Goal: Obtain resource: Obtain resource

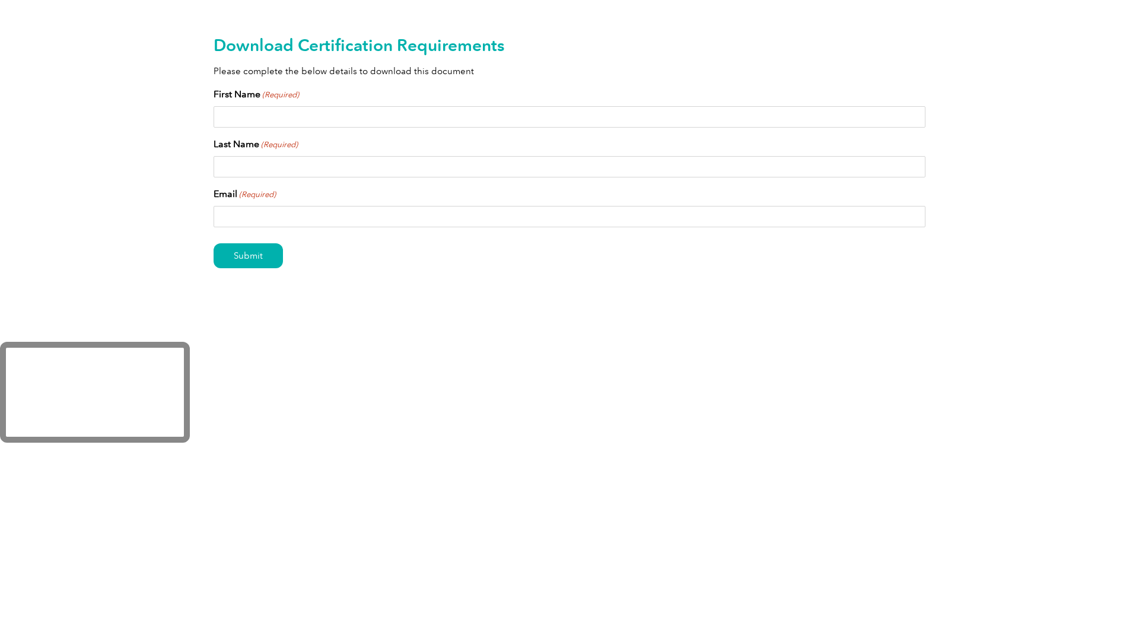
click at [347, 118] on input "First Name (Required)" at bounding box center [570, 116] width 712 height 21
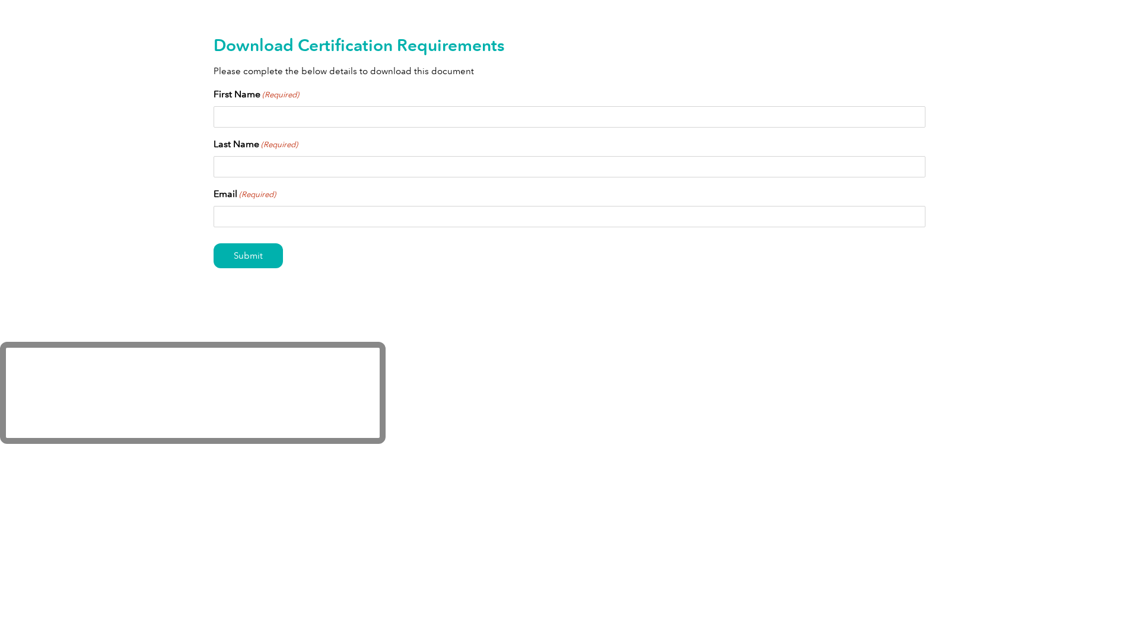
click at [164, 78] on div "Download Certification Requirements Please complete the below details to downlo…" at bounding box center [569, 171] width 1139 height 342
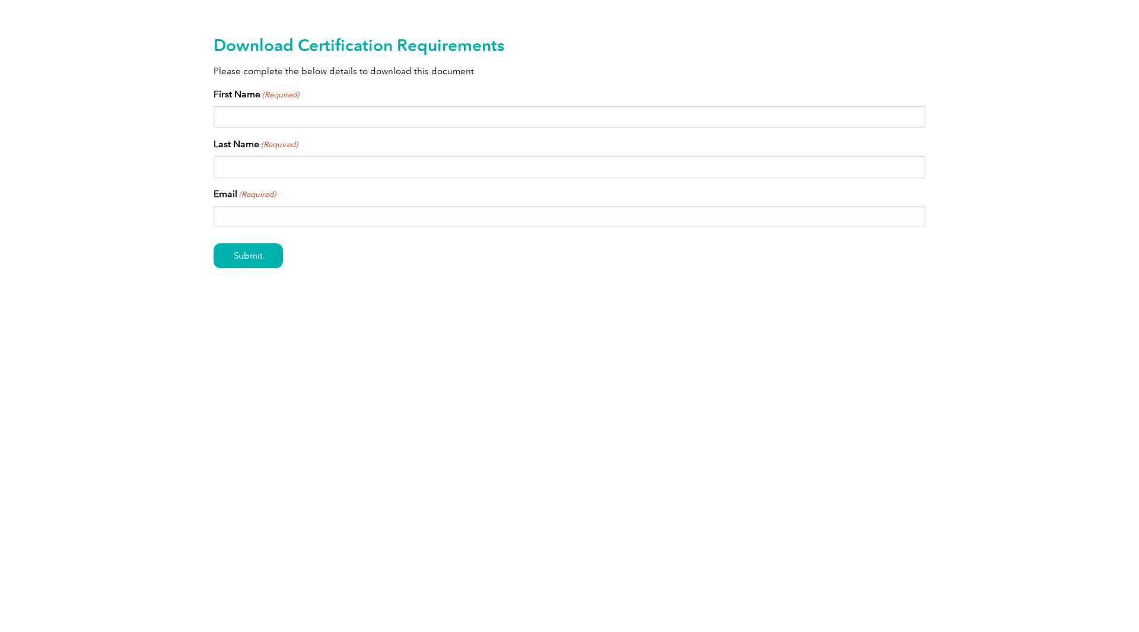
click at [265, 119] on input "First Name (Required)" at bounding box center [570, 116] width 712 height 21
type input "Jordana"
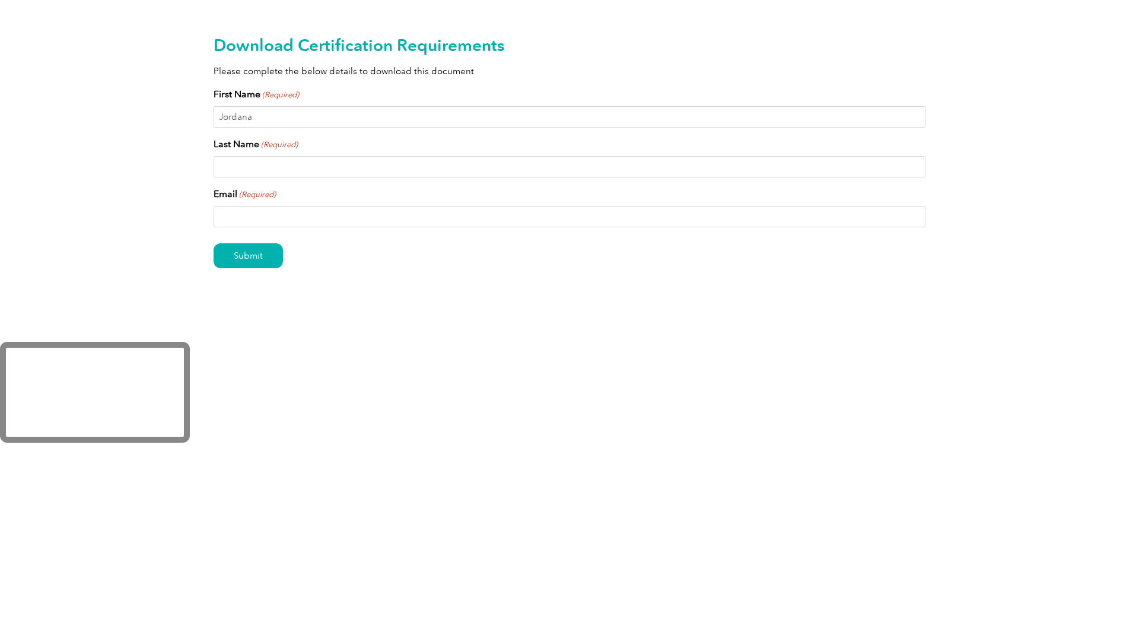
click at [288, 167] on input "Last Name (Required)" at bounding box center [570, 166] width 712 height 21
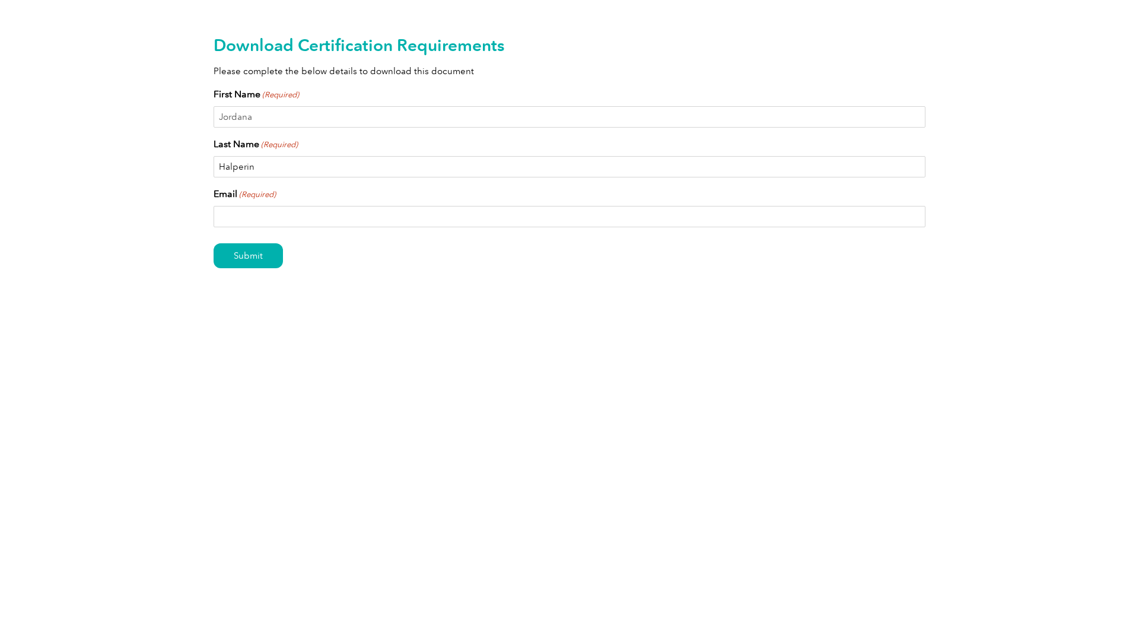
type input "Halperin"
click at [234, 214] on input "Email (Required)" at bounding box center [570, 216] width 712 height 21
type input "jhalperin@exemplarglobal.org"
click at [262, 258] on input "Submit" at bounding box center [248, 255] width 69 height 25
click at [657, 120] on input "First Name (Required)" at bounding box center [570, 116] width 712 height 21
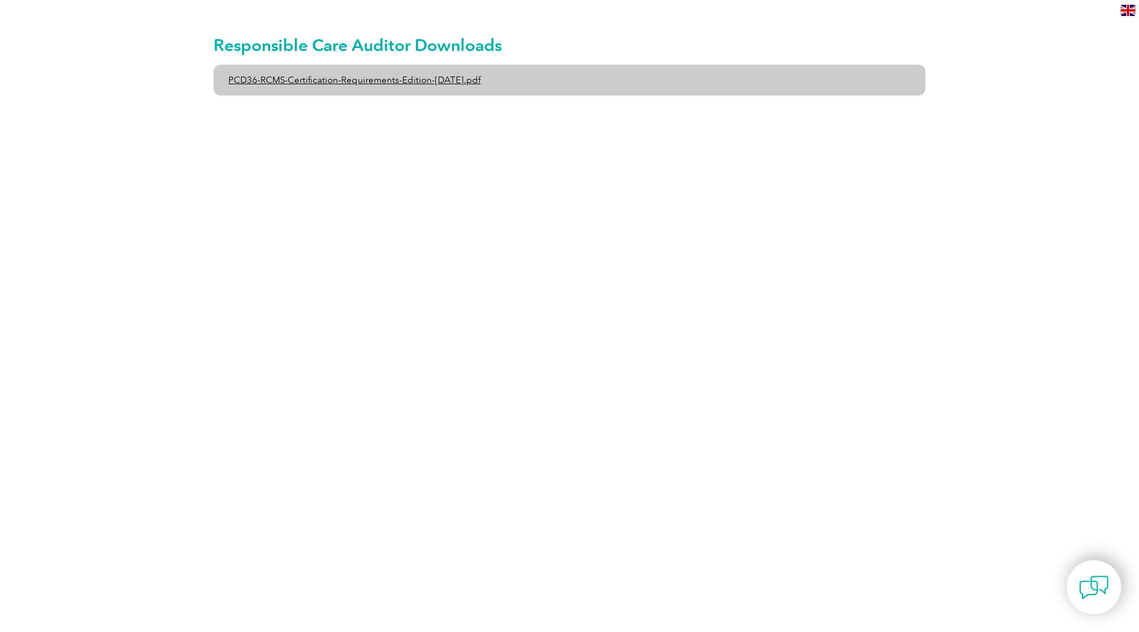
click at [411, 82] on link "PCD36-RCMS-Certification-Requirements-Edition-1-June-2020.pdf" at bounding box center [570, 80] width 712 height 31
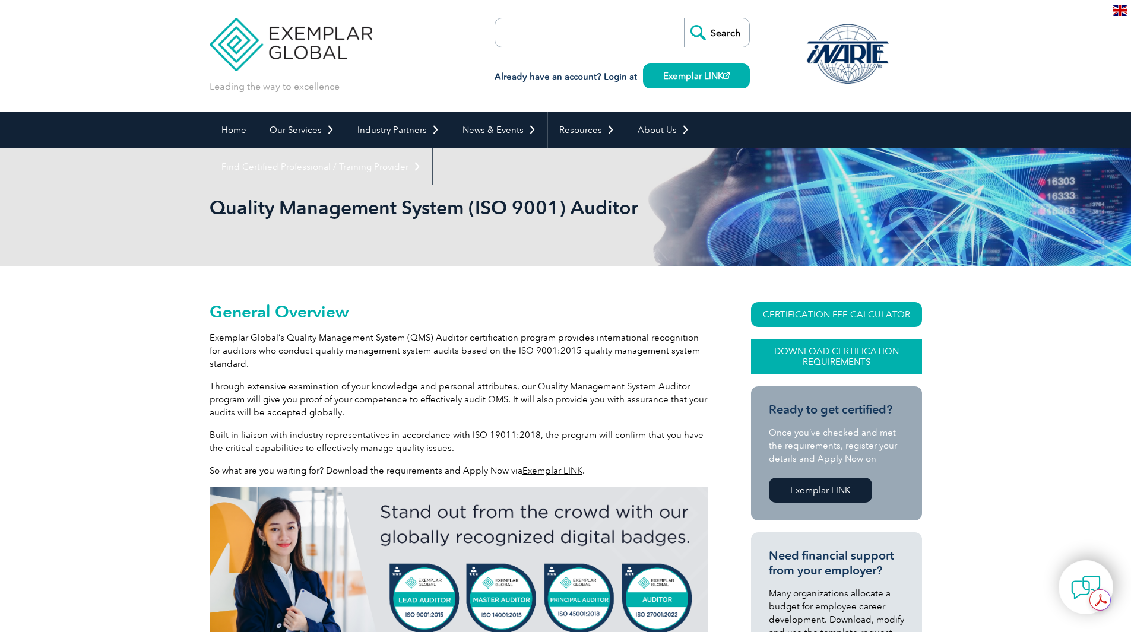
click at [859, 354] on link "Download Certification Requirements" at bounding box center [836, 357] width 171 height 36
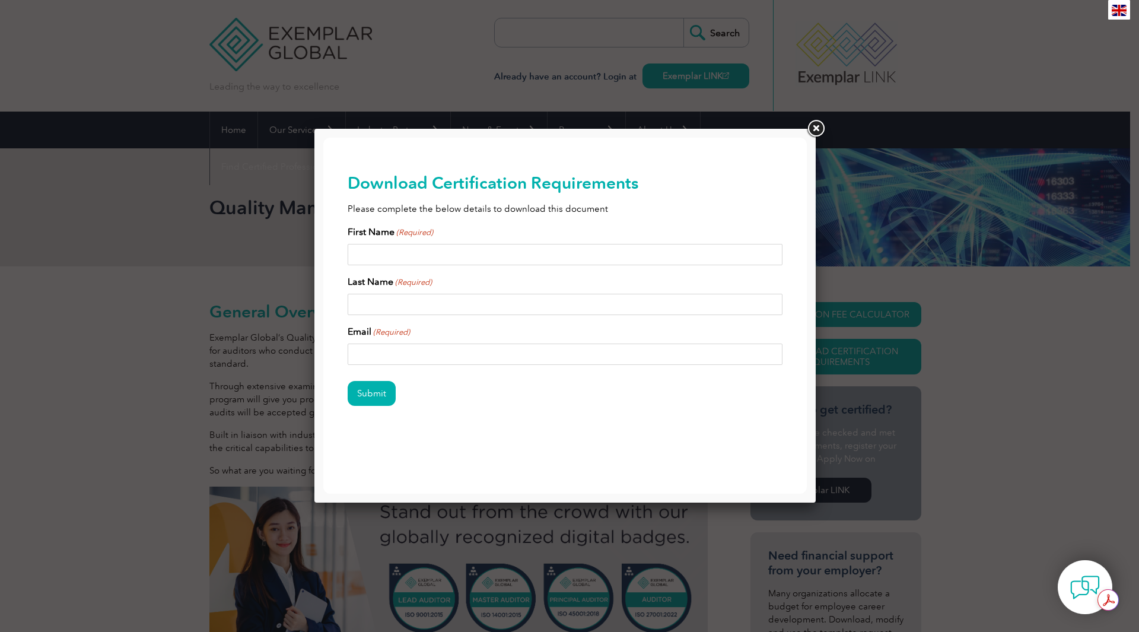
click at [505, 250] on input "First Name (Required)" at bounding box center [566, 254] width 436 height 21
type input "Jordana"
click at [440, 299] on input "Last Name (Required)" at bounding box center [566, 304] width 436 height 21
type input "Halperin"
click at [418, 347] on input "Email (Required)" at bounding box center [566, 354] width 436 height 21
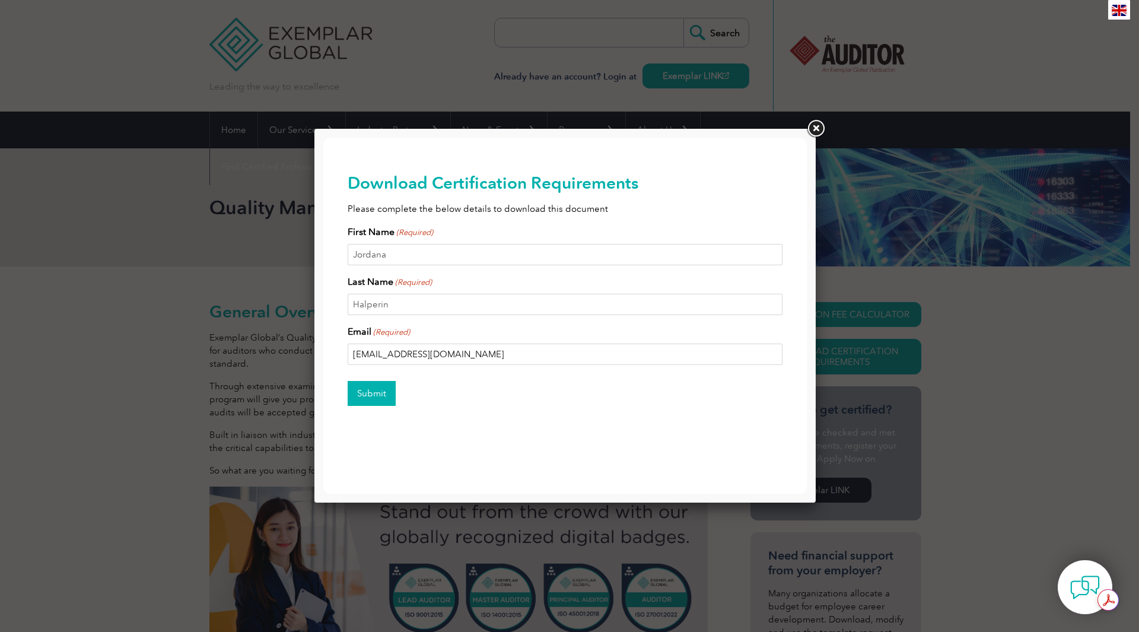
type input "jhalperin@exemplarglobal.org"
click at [364, 386] on input "Submit" at bounding box center [372, 393] width 48 height 25
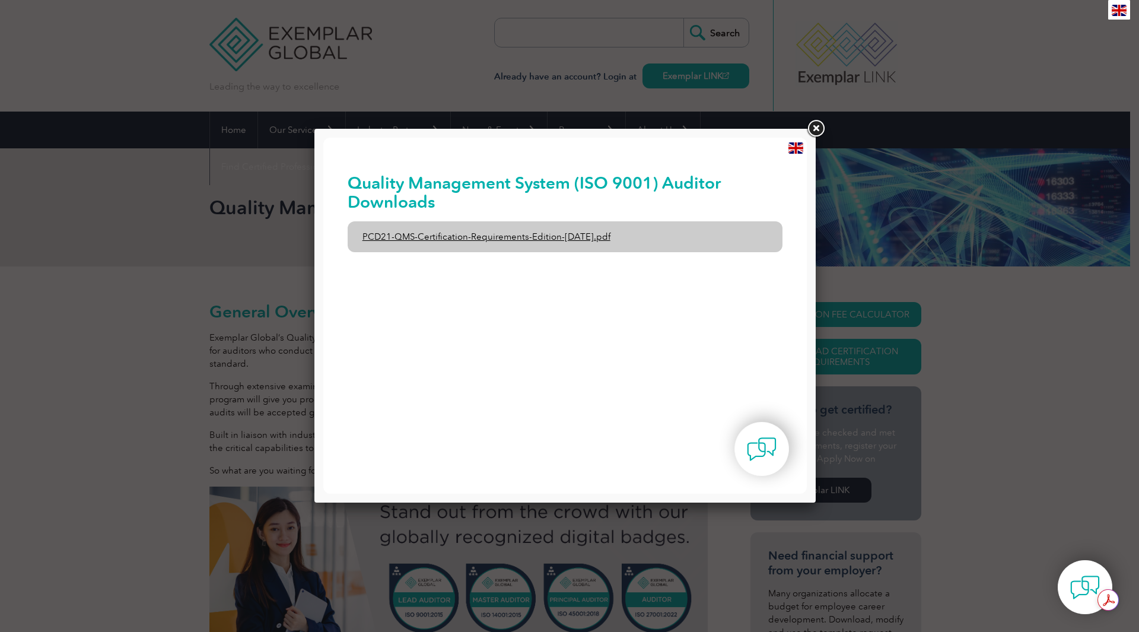
click at [485, 237] on link "PCD21-QMS-Certification-Requirements-Edition-2-April-2022.pdf" at bounding box center [566, 236] width 436 height 31
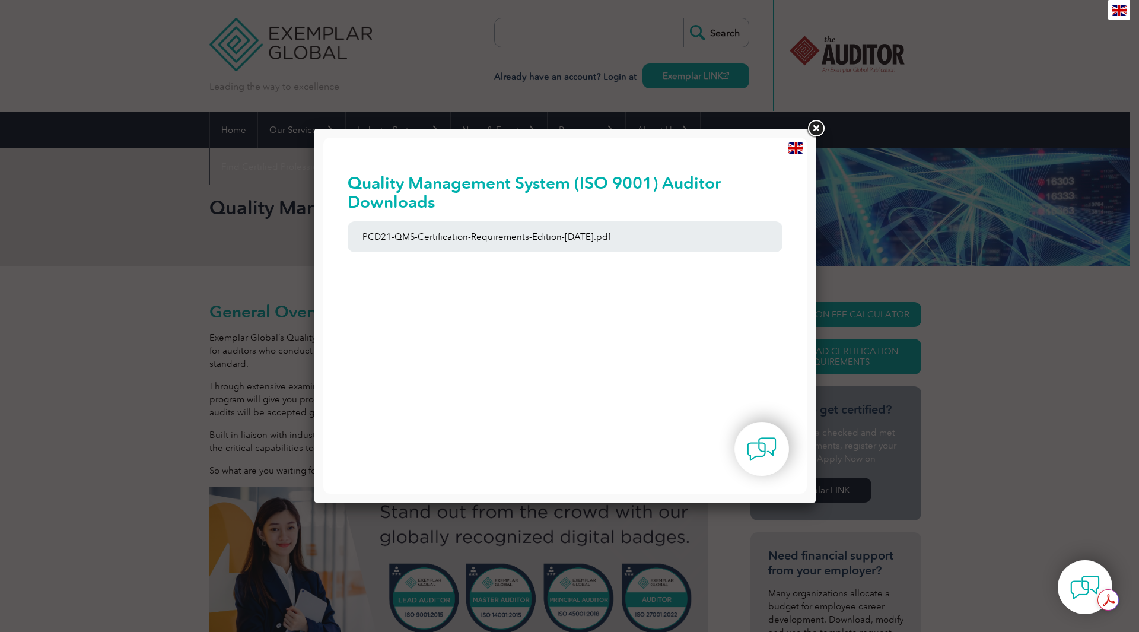
click at [812, 124] on link at bounding box center [815, 128] width 21 height 21
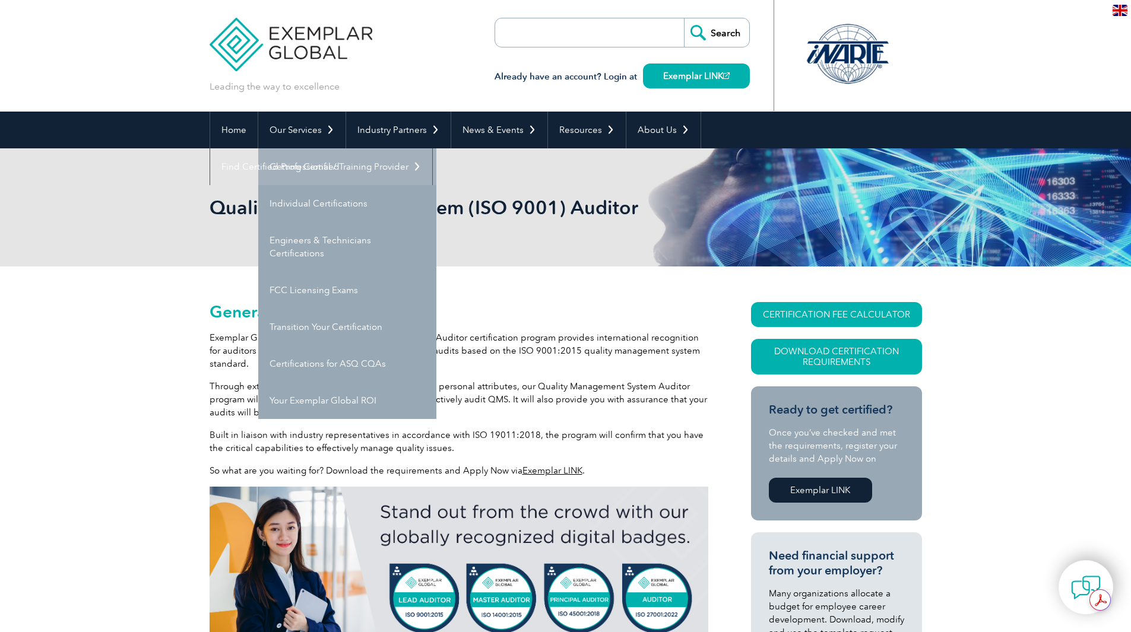
click at [319, 167] on link "Getting Certified" at bounding box center [347, 166] width 178 height 37
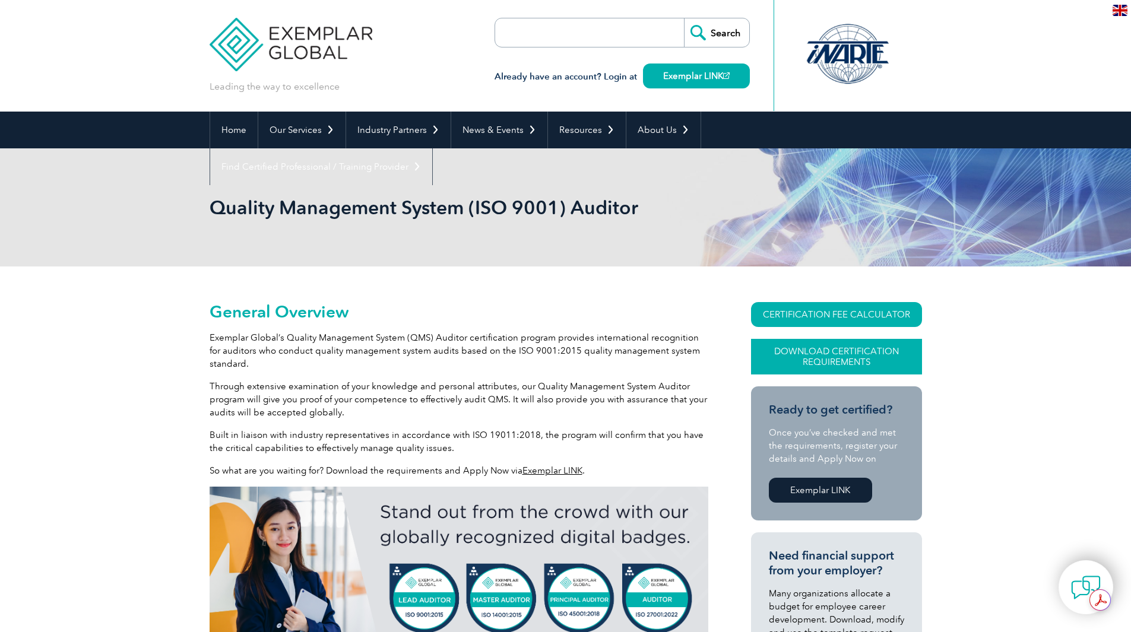
click at [823, 354] on link "Download Certification Requirements" at bounding box center [836, 357] width 171 height 36
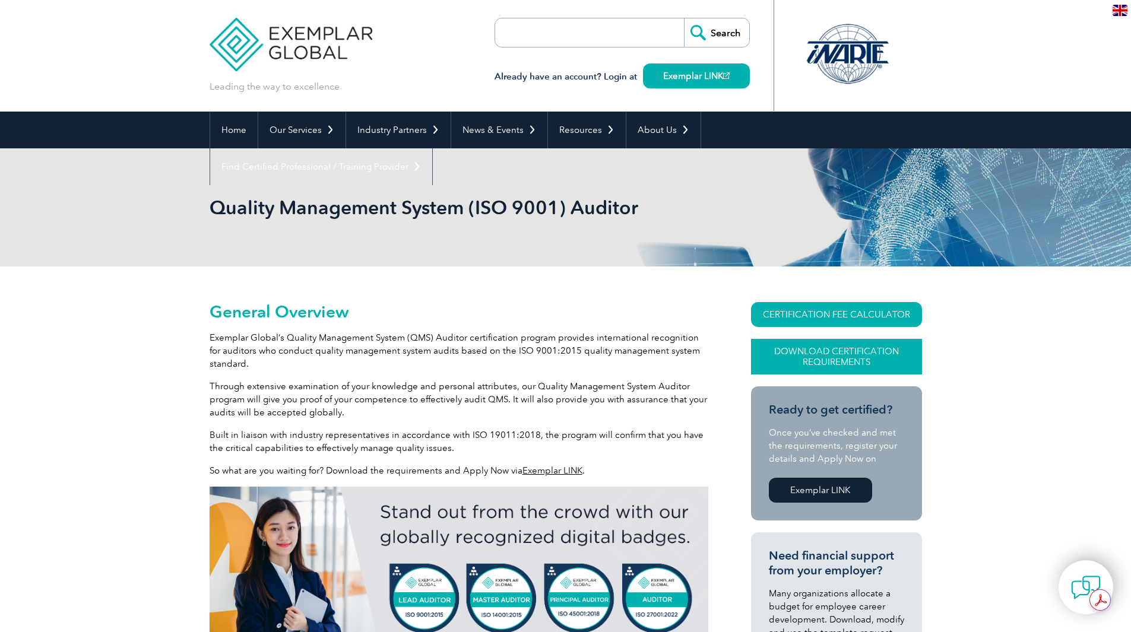
click at [825, 351] on link "Download Certification Requirements" at bounding box center [836, 357] width 171 height 36
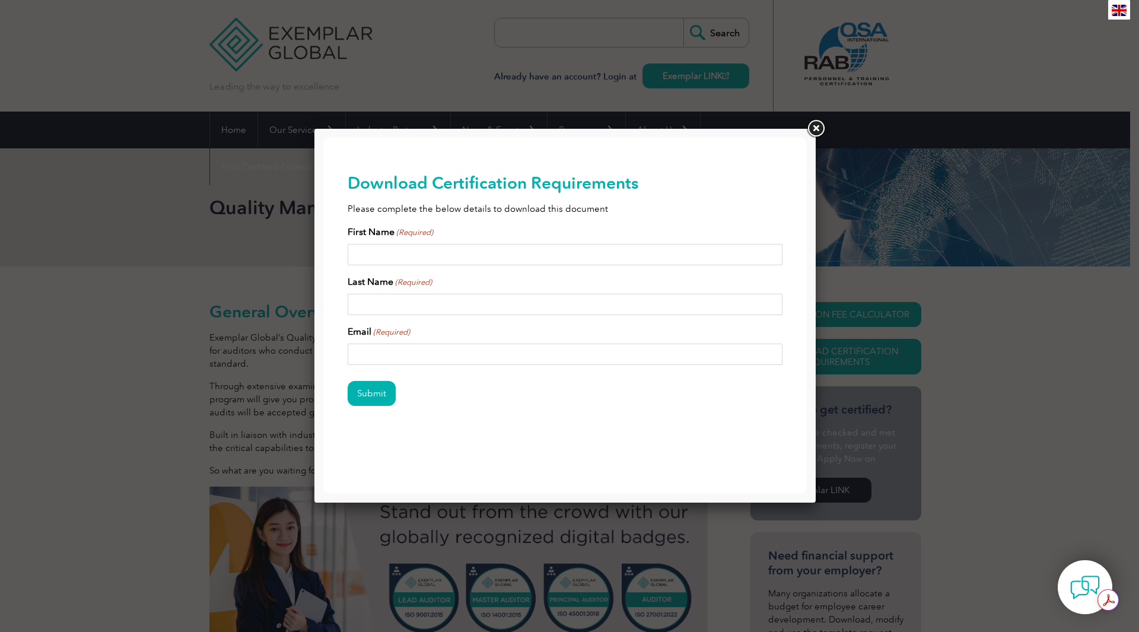
click at [817, 129] on link at bounding box center [815, 128] width 21 height 21
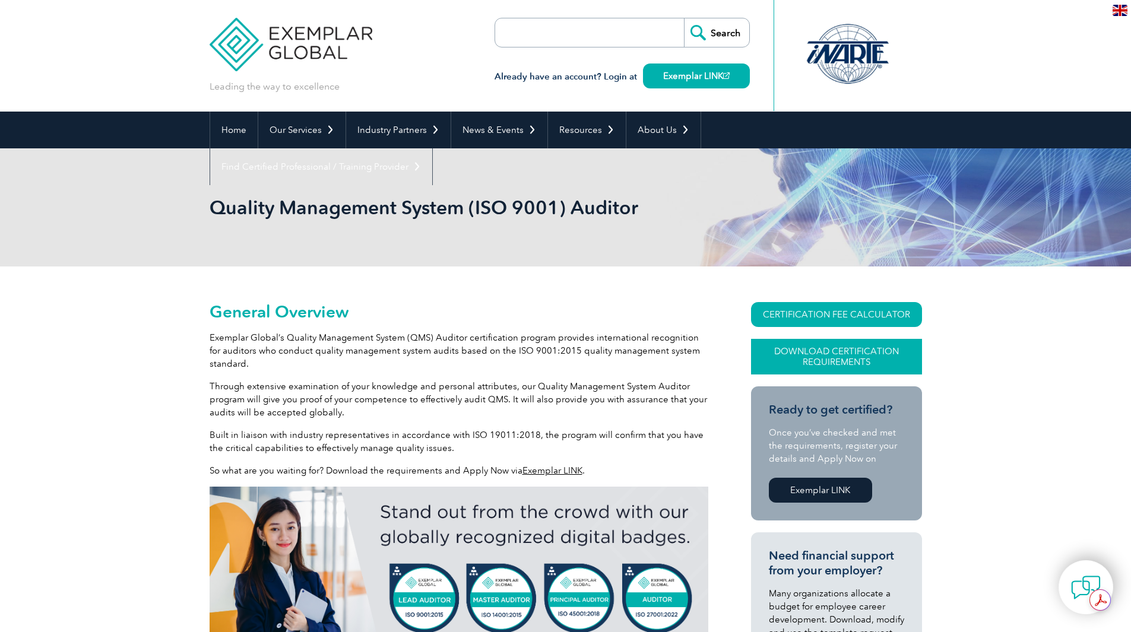
click at [824, 355] on link "Download Certification Requirements" at bounding box center [836, 357] width 171 height 36
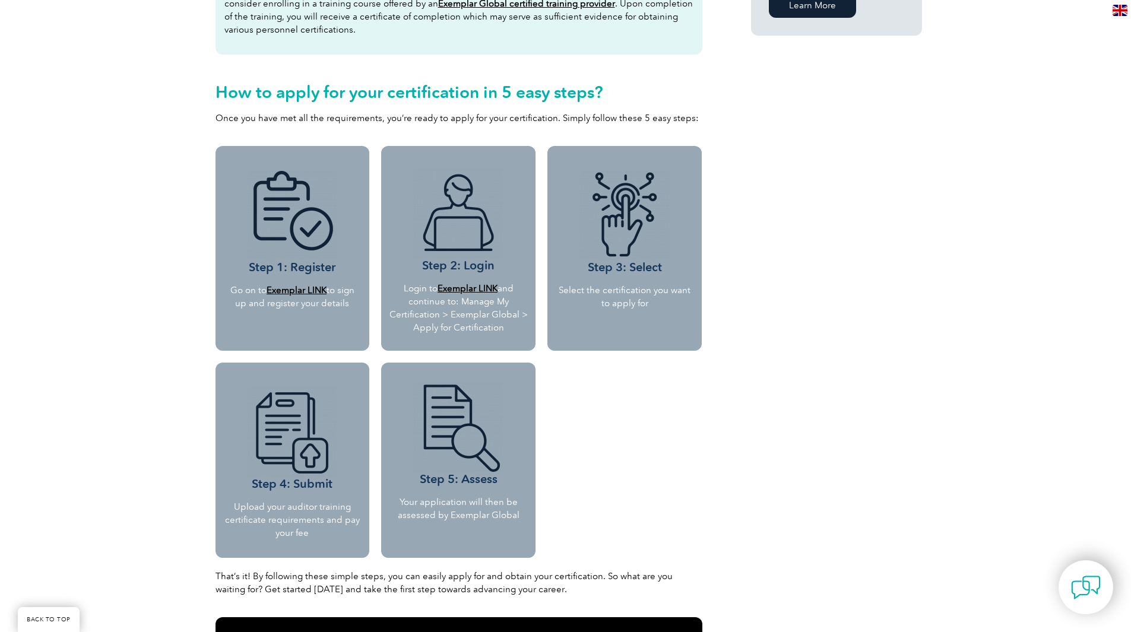
scroll to position [950, 0]
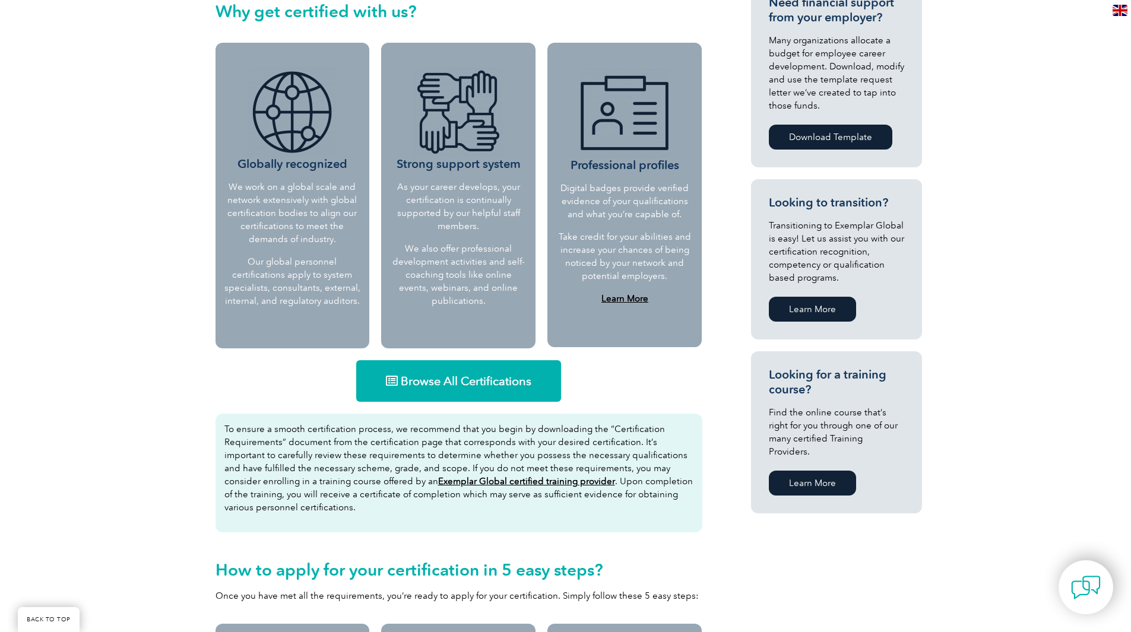
scroll to position [653, 0]
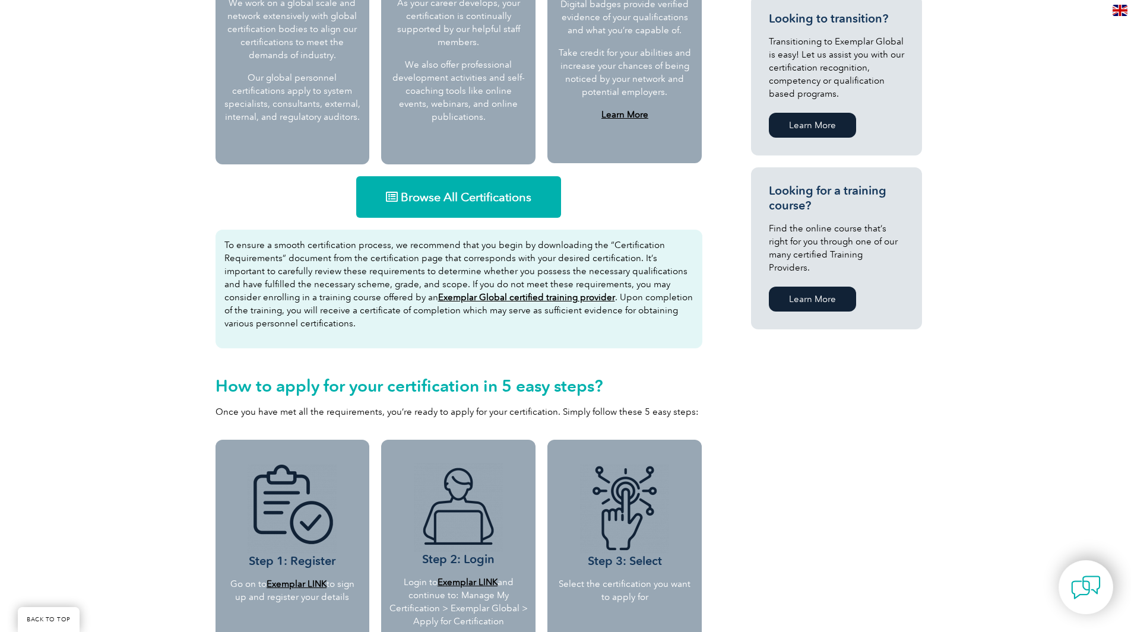
click at [466, 197] on span "Browse All Certifications" at bounding box center [466, 197] width 131 height 12
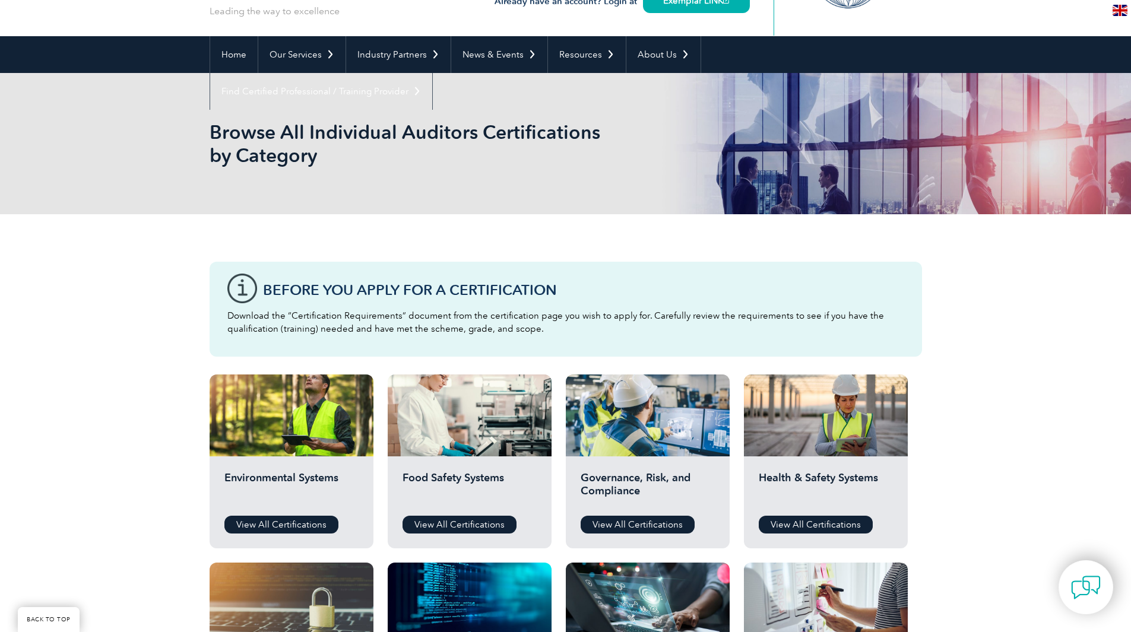
scroll to position [237, 0]
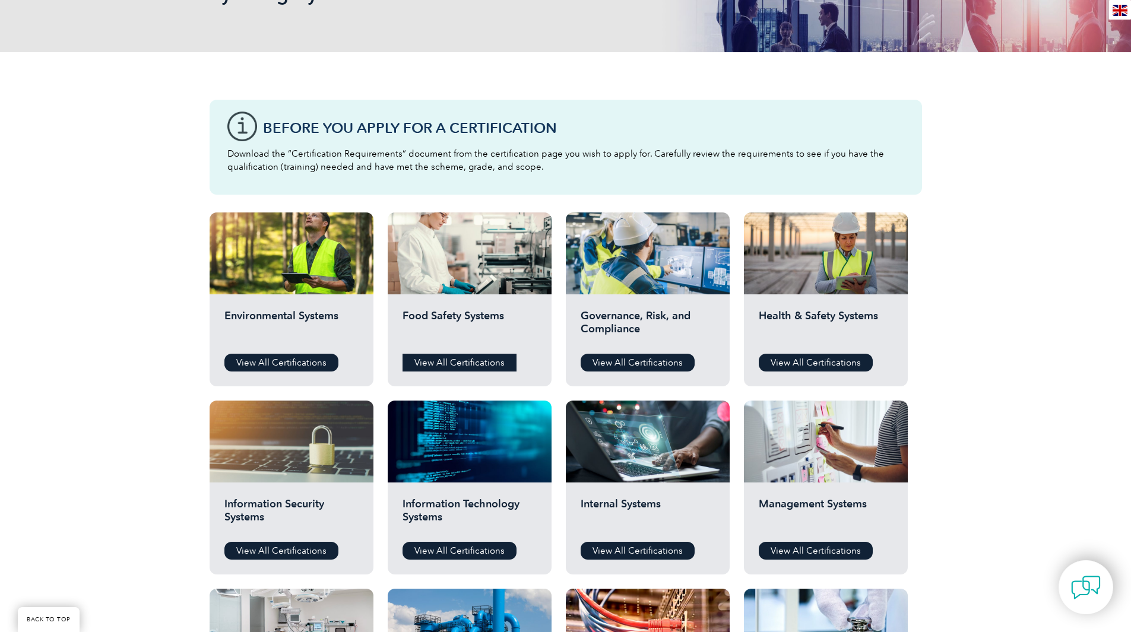
click at [429, 364] on link "View All Certifications" at bounding box center [459, 363] width 114 height 18
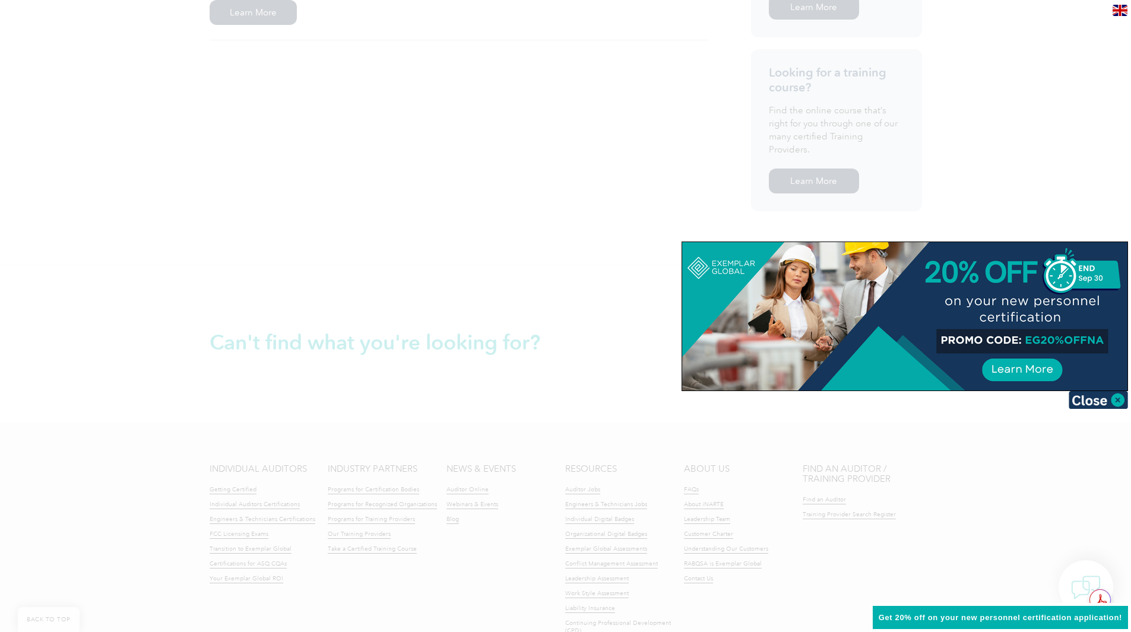
scroll to position [771, 0]
click at [1098, 393] on img at bounding box center [1097, 400] width 59 height 18
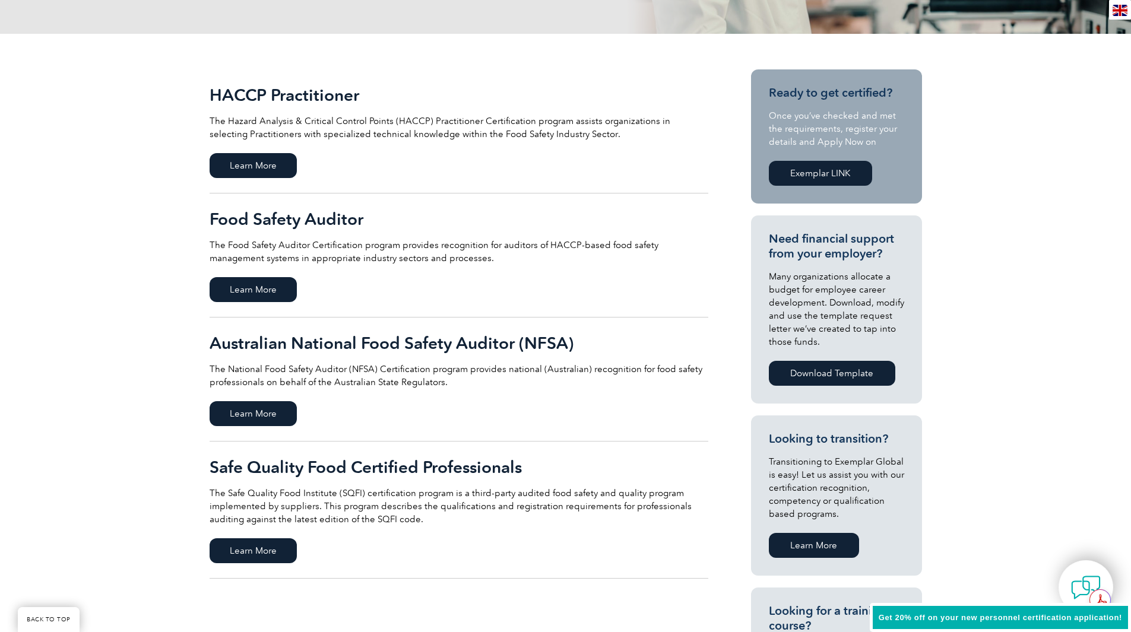
scroll to position [160, 0]
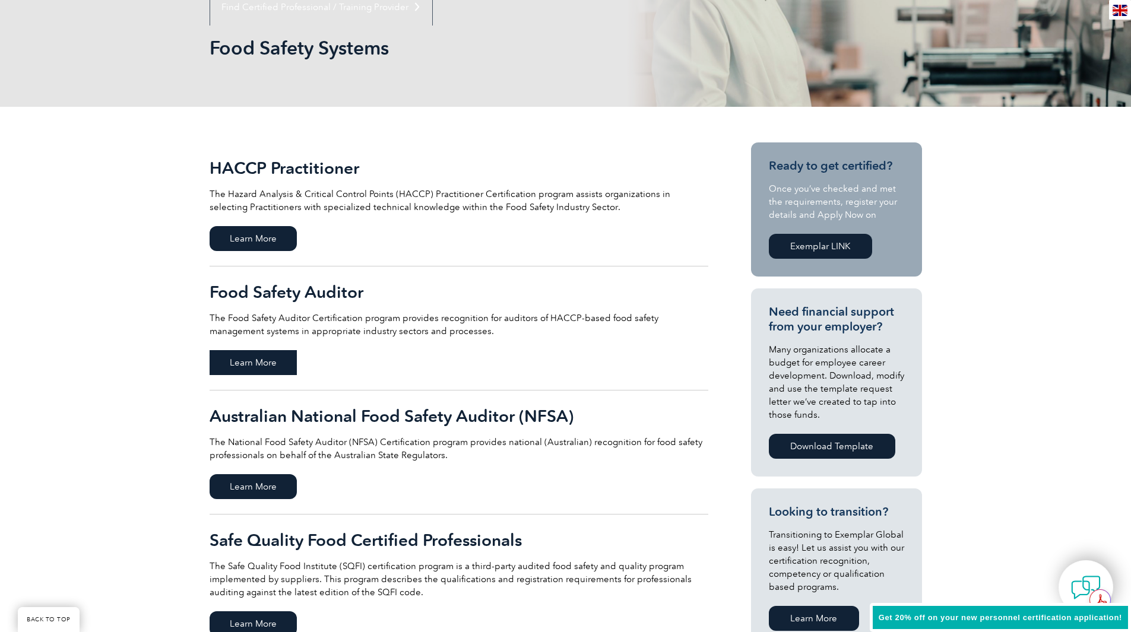
click at [270, 361] on span "Learn More" at bounding box center [252, 362] width 87 height 25
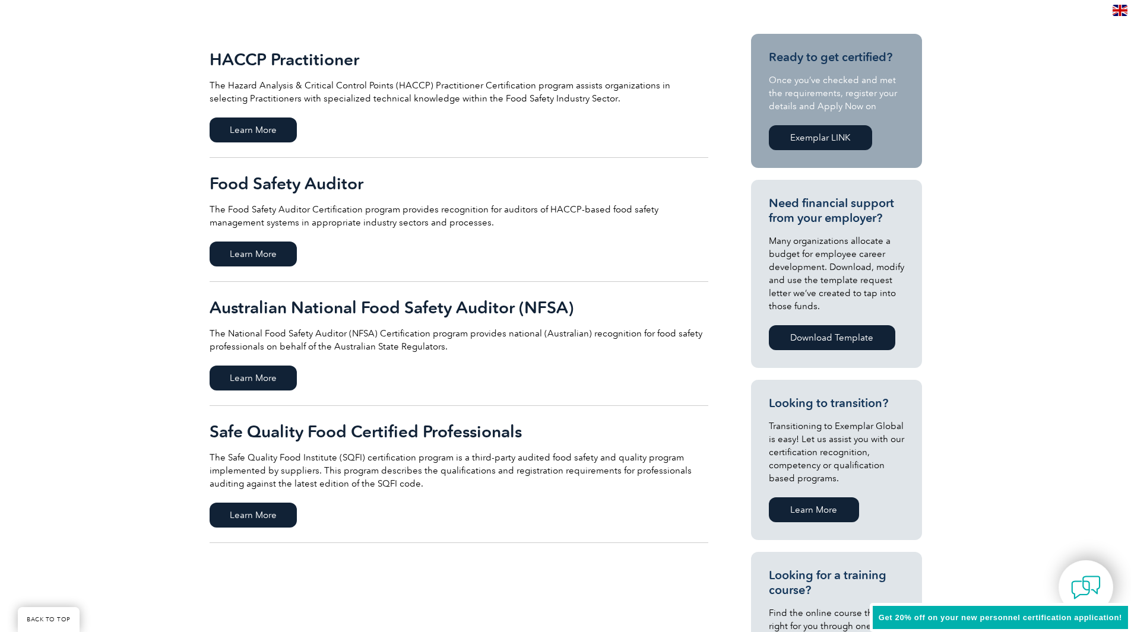
scroll to position [278, 0]
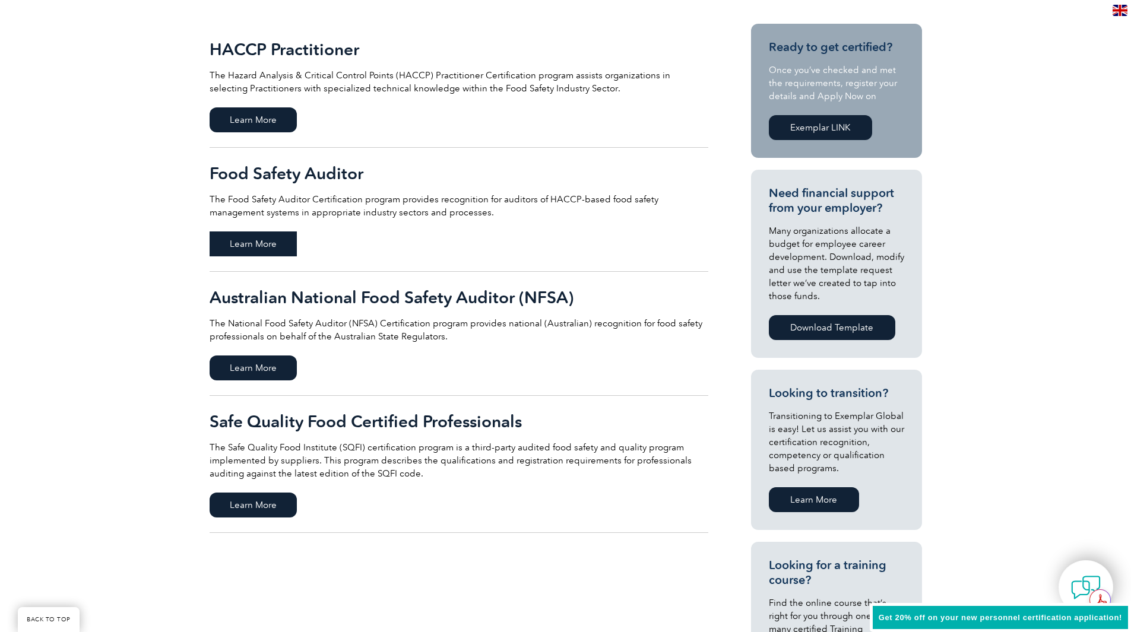
click at [271, 245] on span "Learn More" at bounding box center [252, 243] width 87 height 25
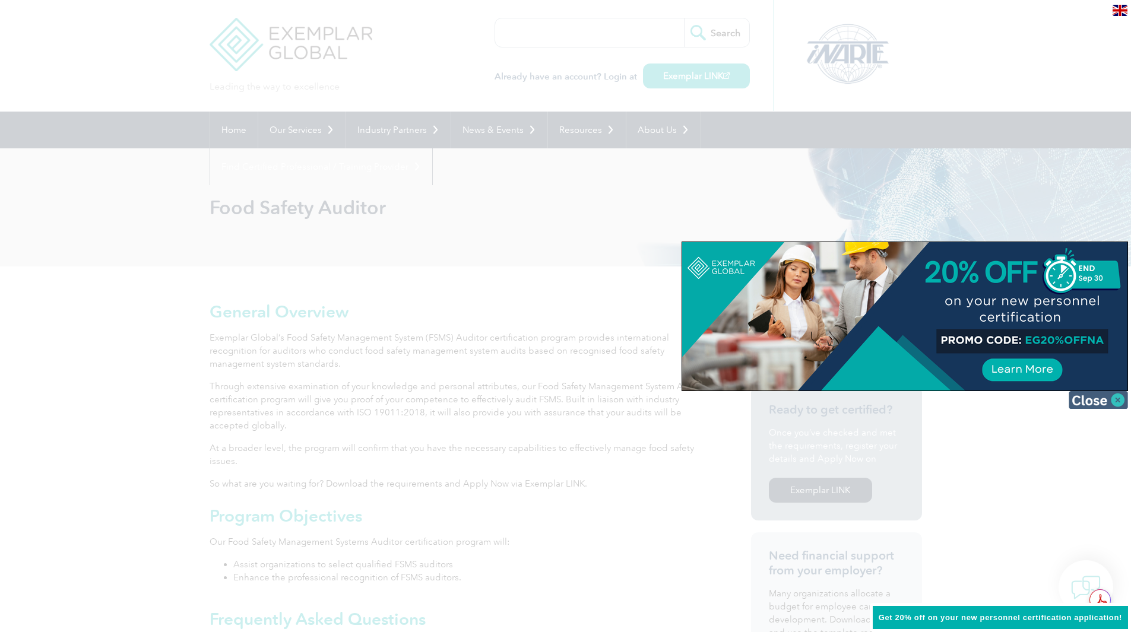
click at [1077, 398] on img at bounding box center [1097, 400] width 59 height 18
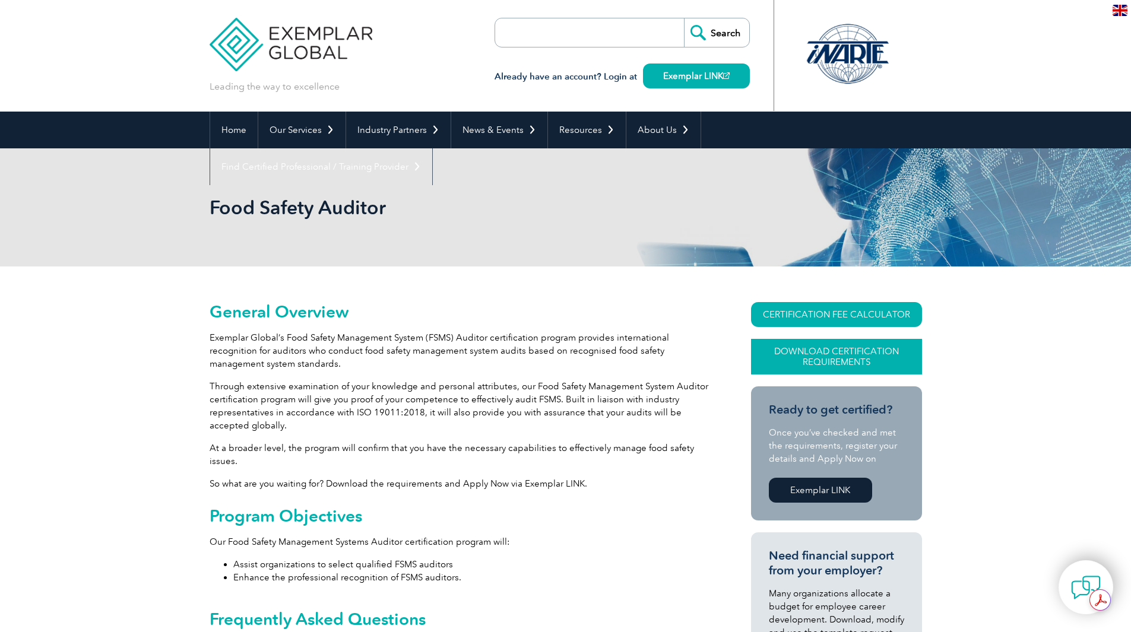
click at [818, 358] on link "Download Certification Requirements" at bounding box center [836, 357] width 171 height 36
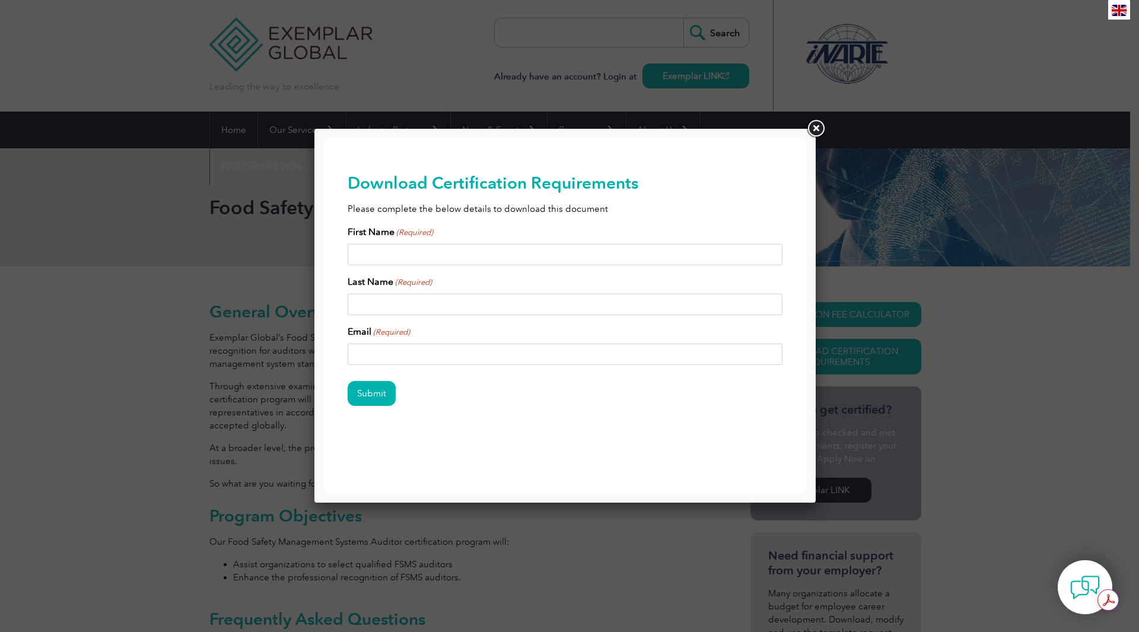
click at [439, 250] on input "First Name (Required)" at bounding box center [566, 254] width 436 height 21
type input "Jordana"
click at [404, 310] on input "Last Name (Required)" at bounding box center [566, 304] width 436 height 21
type input "Halperin"
click at [392, 348] on input "Email (Required)" at bounding box center [566, 354] width 436 height 21
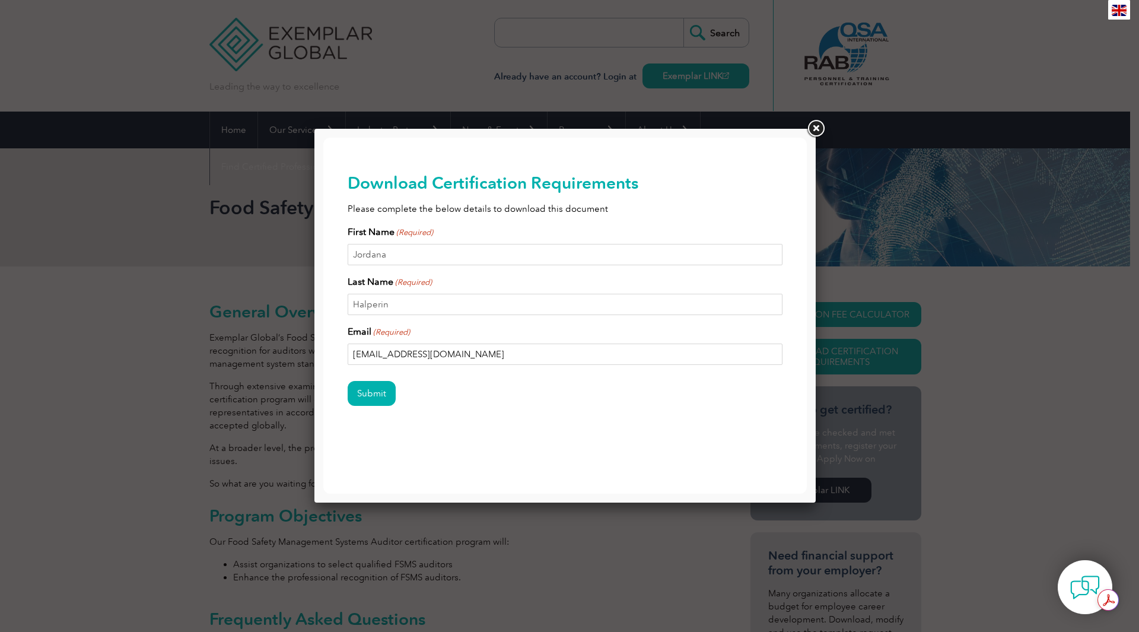
type input "jhalperin@exemplarglobal.org"
click at [348, 381] on input "Submit" at bounding box center [372, 393] width 48 height 25
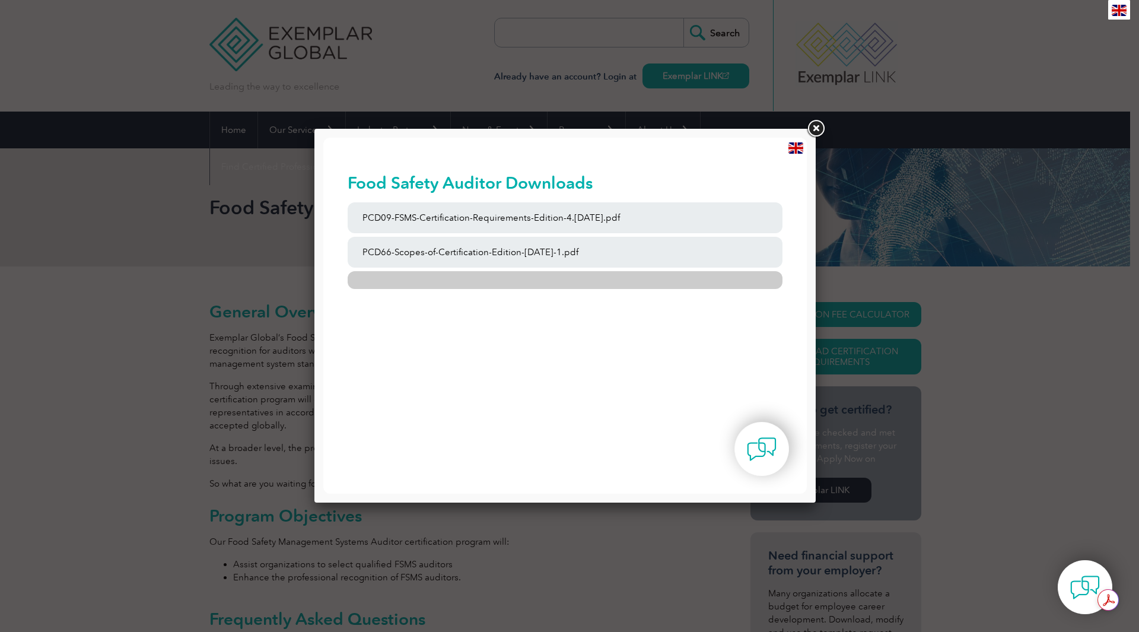
click at [541, 280] on link at bounding box center [566, 280] width 436 height 18
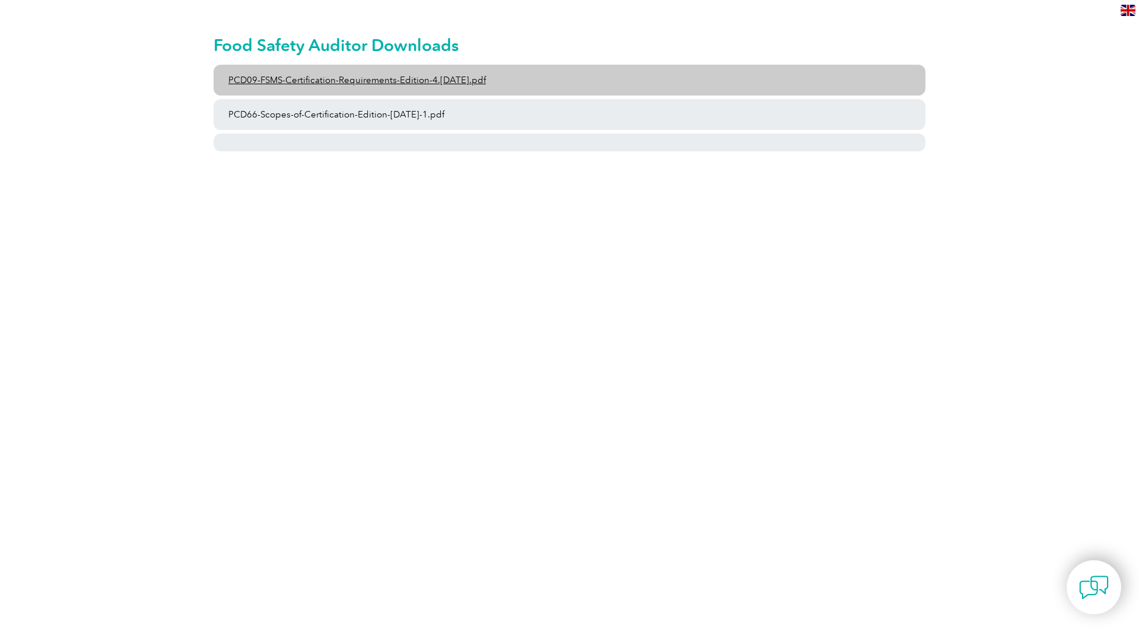
click at [425, 80] on link "PCD09-FSMS-Certification-Requirements-Edition-4.[DATE].pdf" at bounding box center [570, 80] width 712 height 31
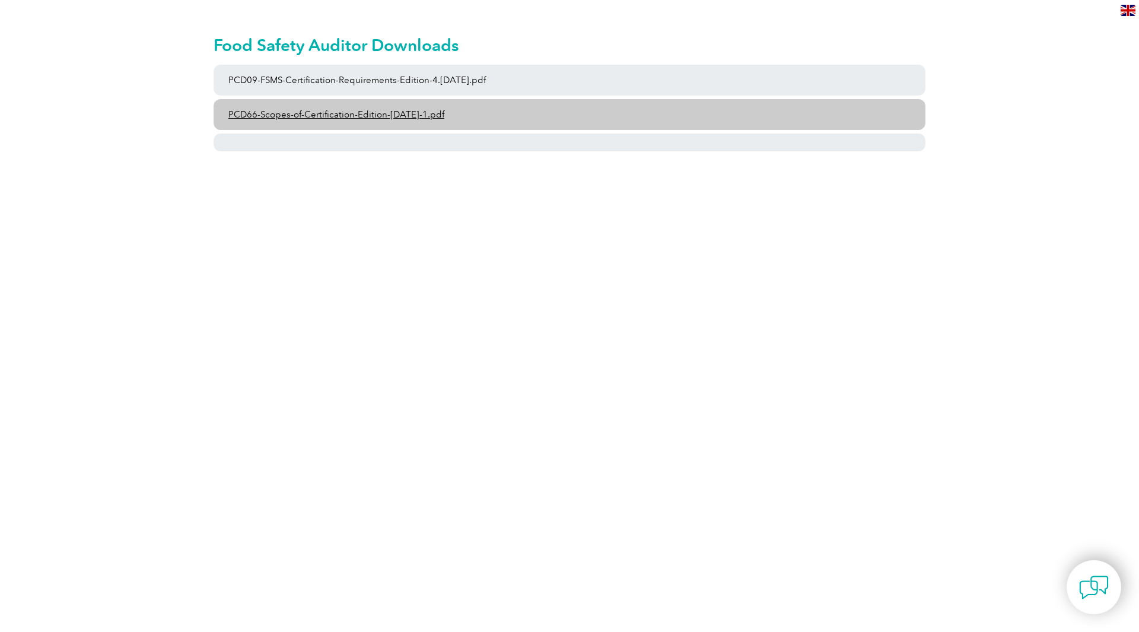
click at [380, 111] on link "PCD66-Scopes-of-Certification-Edition-[DATE]-1.pdf" at bounding box center [570, 114] width 712 height 31
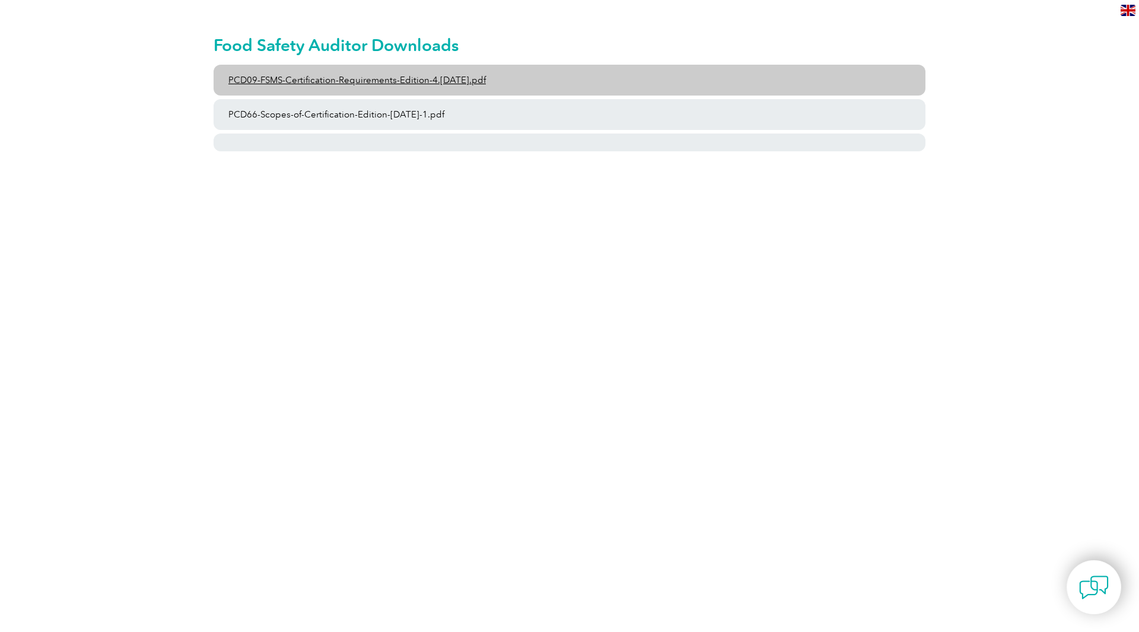
click at [411, 88] on link "PCD09-FSMS-Certification-Requirements-Edition-4.2-March-2023.pdf" at bounding box center [570, 80] width 712 height 31
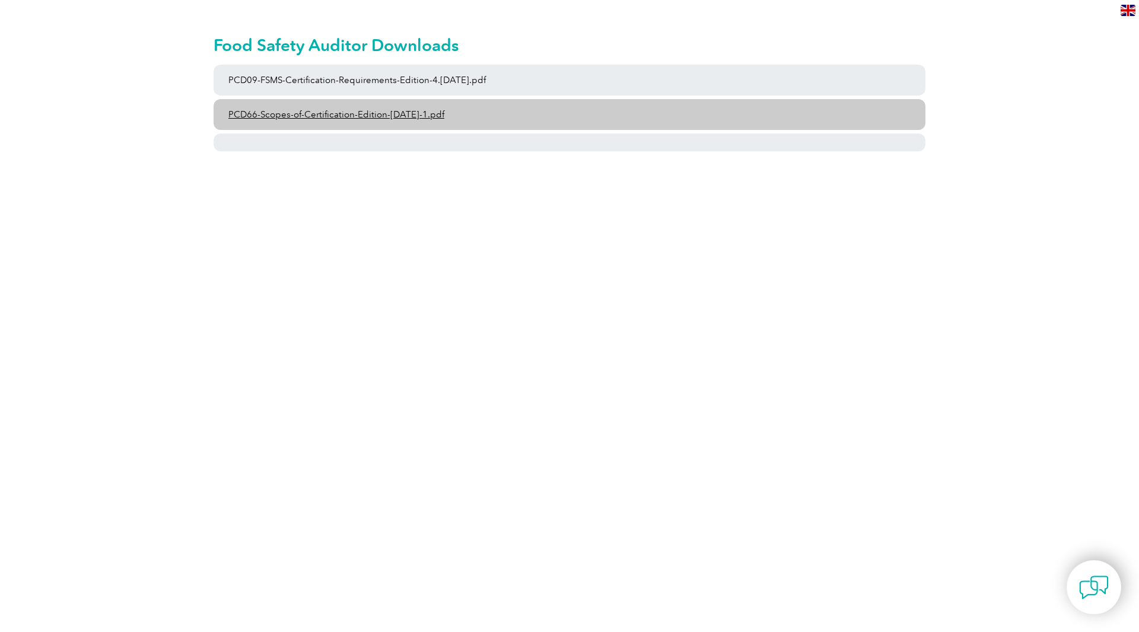
click at [341, 119] on link "PCD66-Scopes-of-Certification-Edition-6-September-2023-1.pdf" at bounding box center [570, 114] width 712 height 31
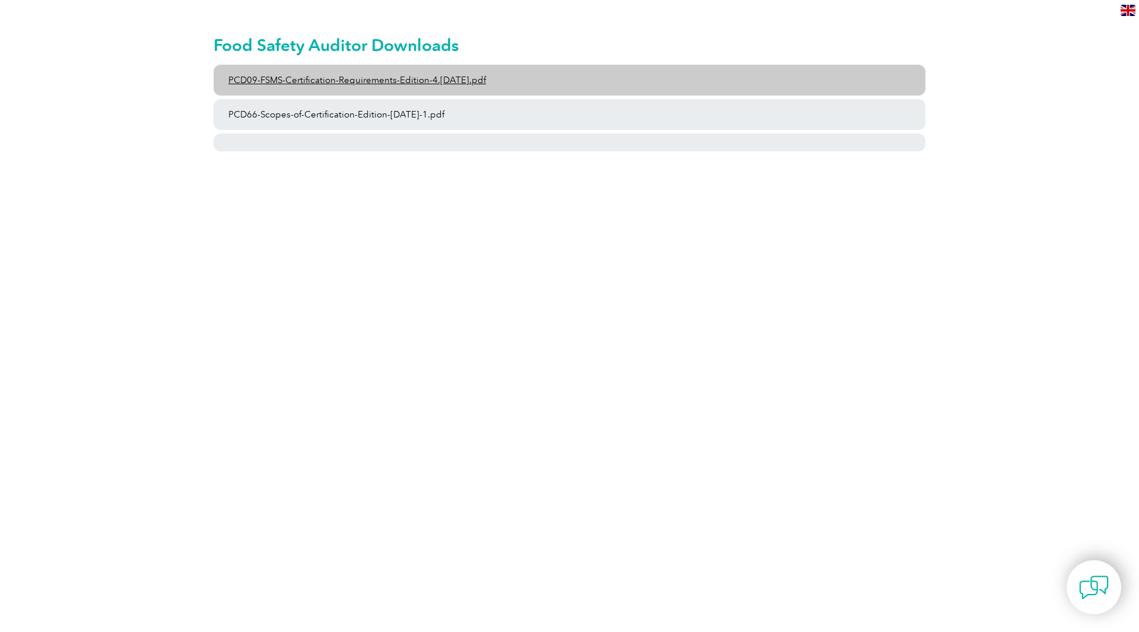
click at [386, 81] on link "PCD09-FSMS-Certification-Requirements-Edition-4.[DATE].pdf" at bounding box center [570, 80] width 712 height 31
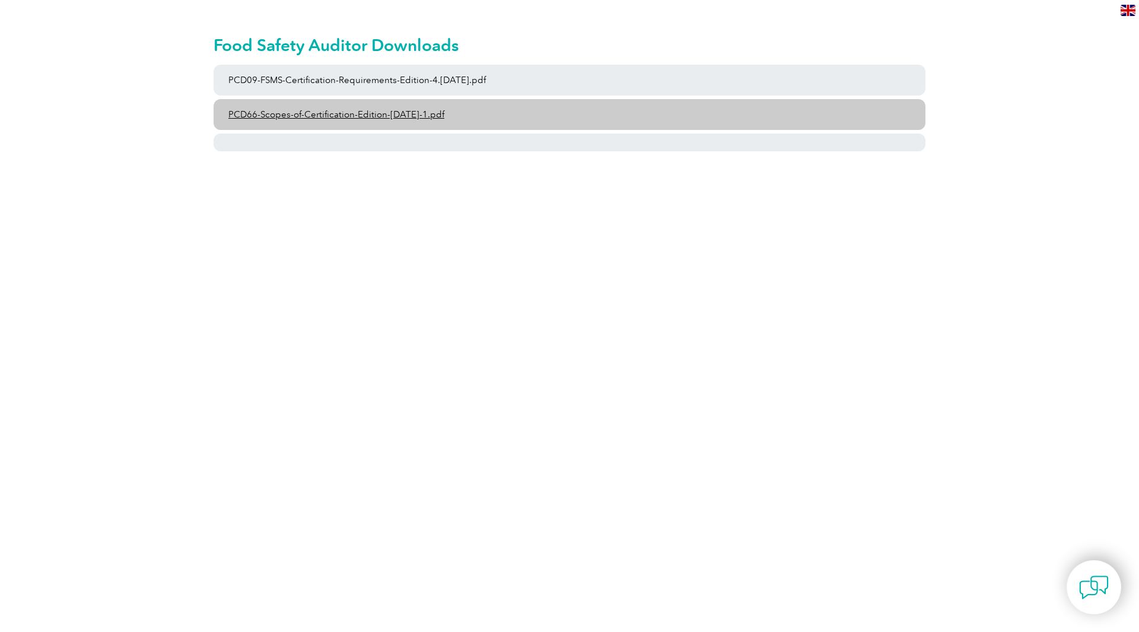
click at [334, 112] on link "PCD66-Scopes-of-Certification-Edition-6-September-2023-1.pdf" at bounding box center [570, 114] width 712 height 31
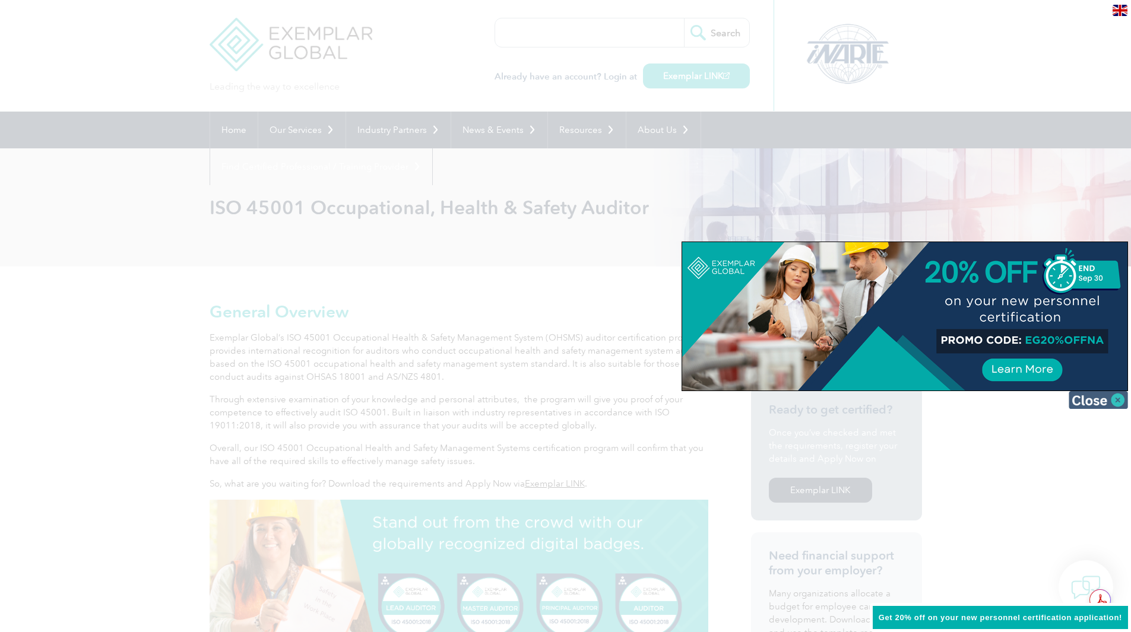
click at [1096, 394] on img at bounding box center [1097, 400] width 59 height 18
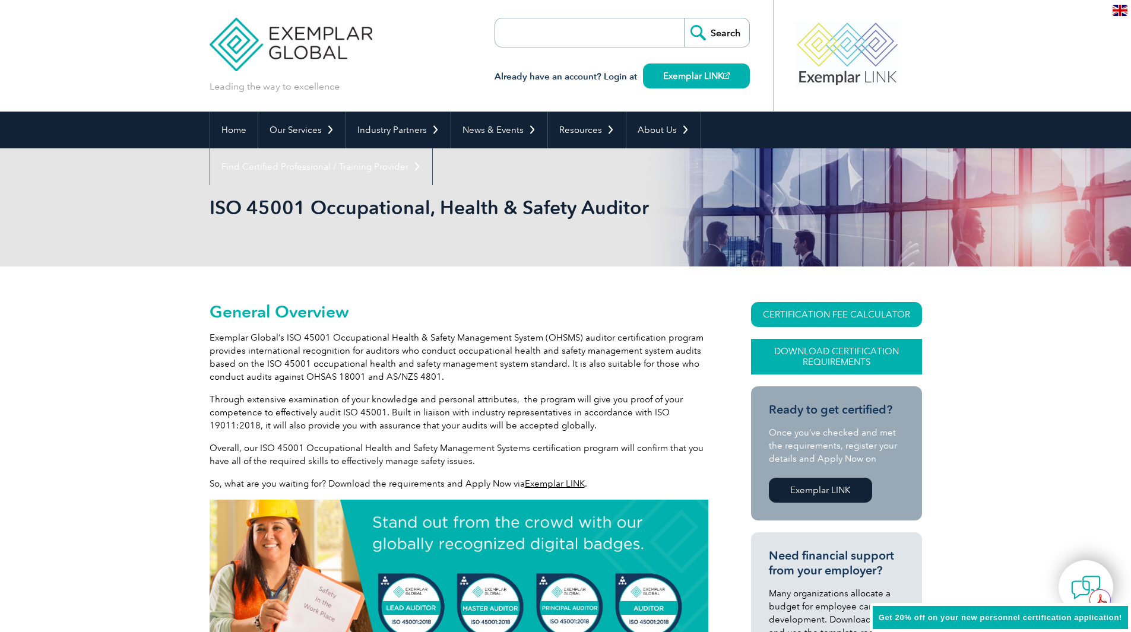
click at [867, 355] on link "Download Certification Requirements" at bounding box center [836, 357] width 171 height 36
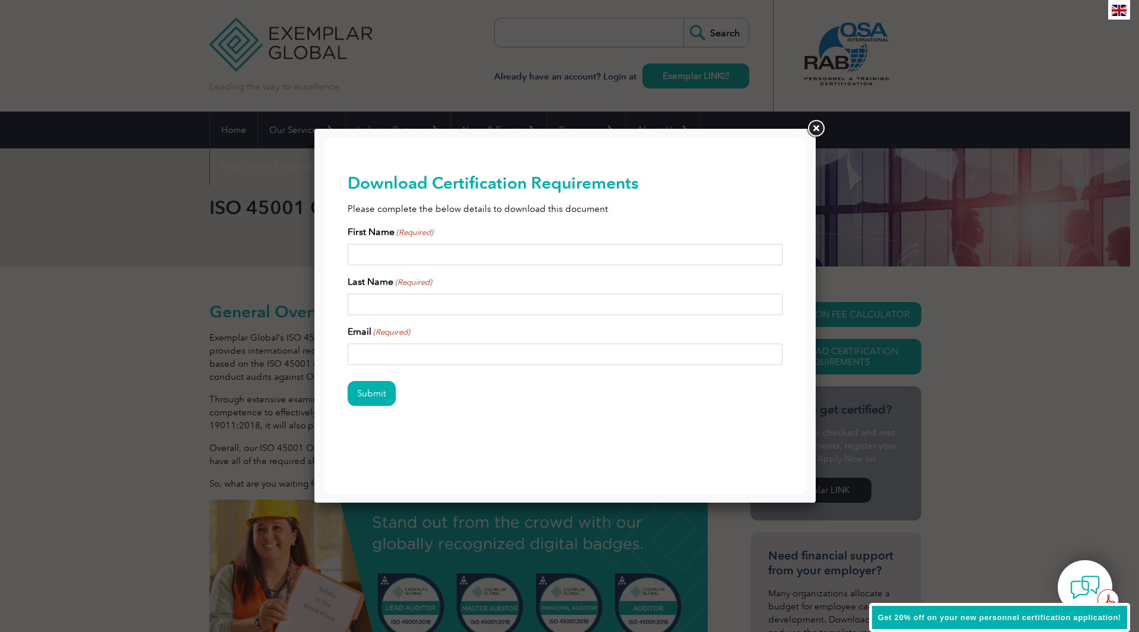
click at [542, 252] on input "First Name (Required)" at bounding box center [566, 254] width 436 height 21
type input "Jordana"
click at [427, 304] on input "Last Name (Required)" at bounding box center [566, 304] width 436 height 21
type input "Halperin"
click at [409, 353] on input "Email (Required)" at bounding box center [566, 354] width 436 height 21
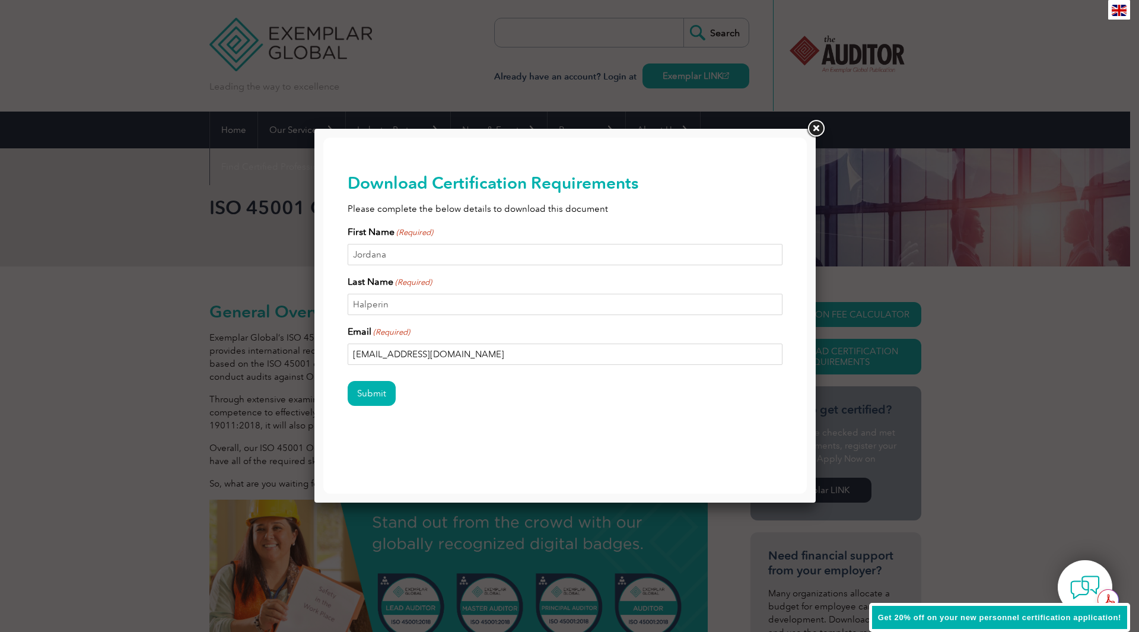
type input "jhalperin@exemplarglobal.org"
click at [348, 381] on input "Submit" at bounding box center [372, 393] width 48 height 25
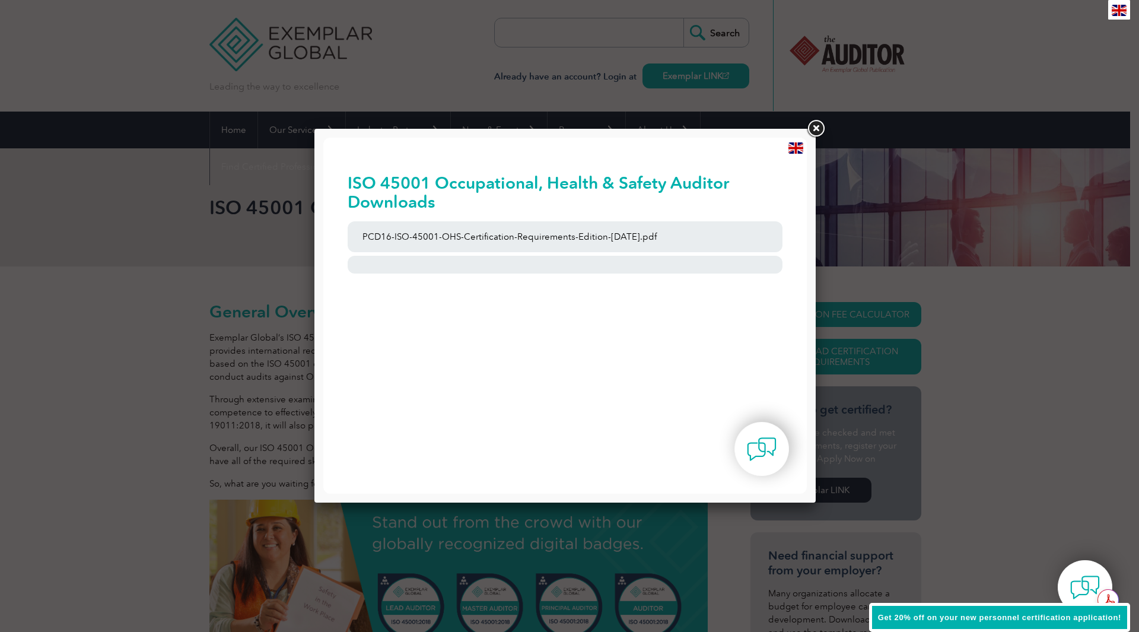
click at [227, 163] on div at bounding box center [569, 316] width 1139 height 632
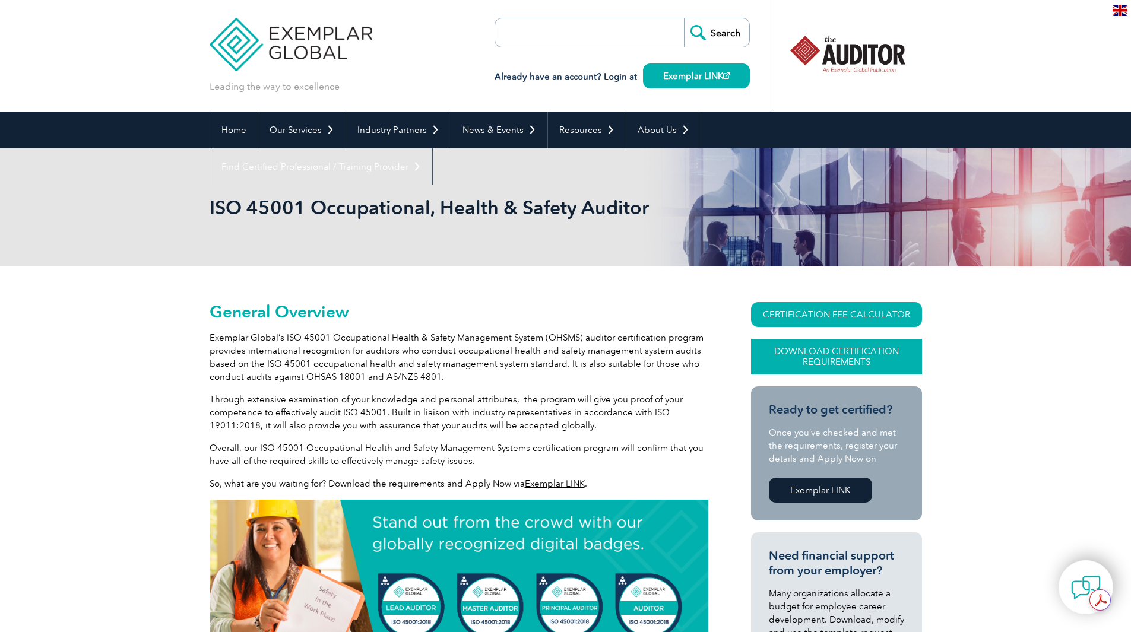
click at [847, 366] on link "Download Certification Requirements" at bounding box center [836, 357] width 171 height 36
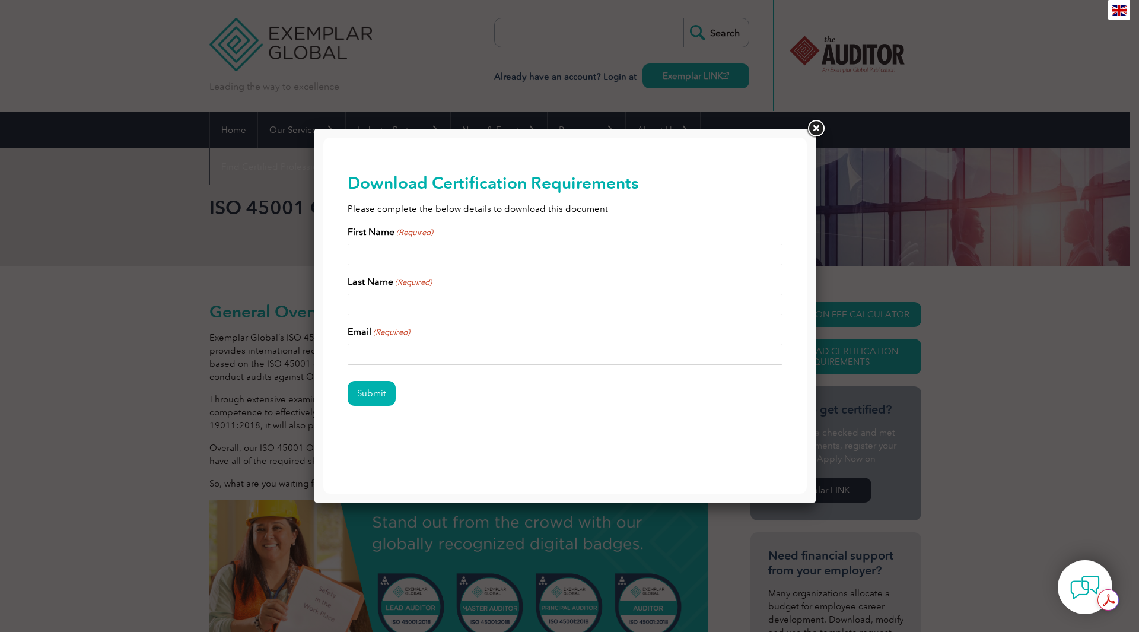
click at [590, 265] on input "First Name (Required)" at bounding box center [566, 254] width 436 height 21
type input "Jordana"
click at [453, 303] on input "Last Name (Required)" at bounding box center [566, 304] width 436 height 21
type input "H"
click at [395, 257] on input "Jordana" at bounding box center [566, 254] width 436 height 21
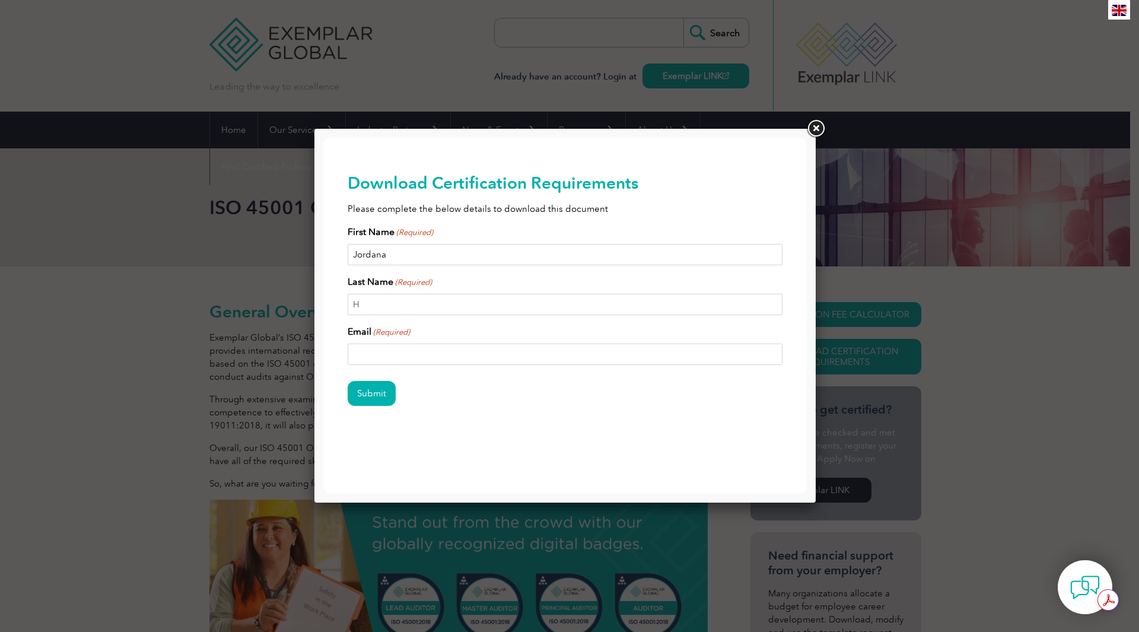
click at [395, 257] on input "Jordana" at bounding box center [566, 254] width 436 height 21
click at [447, 233] on div "First Name (Required) Jordana" at bounding box center [566, 245] width 436 height 40
click at [408, 350] on input "Email (Required)" at bounding box center [566, 354] width 436 height 21
type input "jhalperin@exemplarglobal.org"
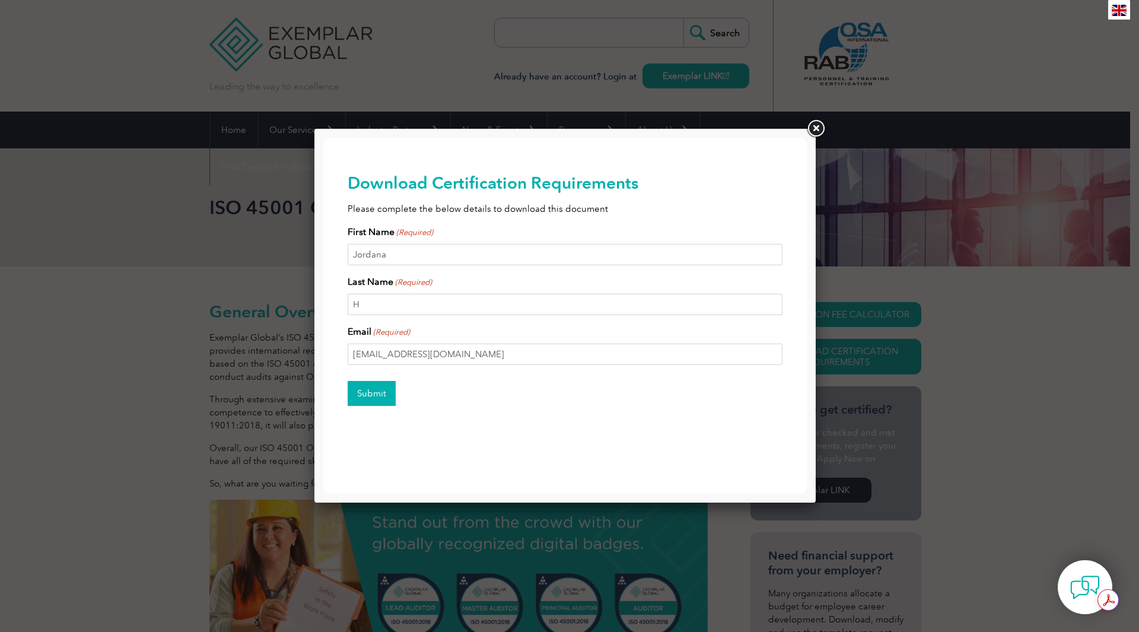
click at [375, 390] on input "Submit" at bounding box center [372, 393] width 48 height 25
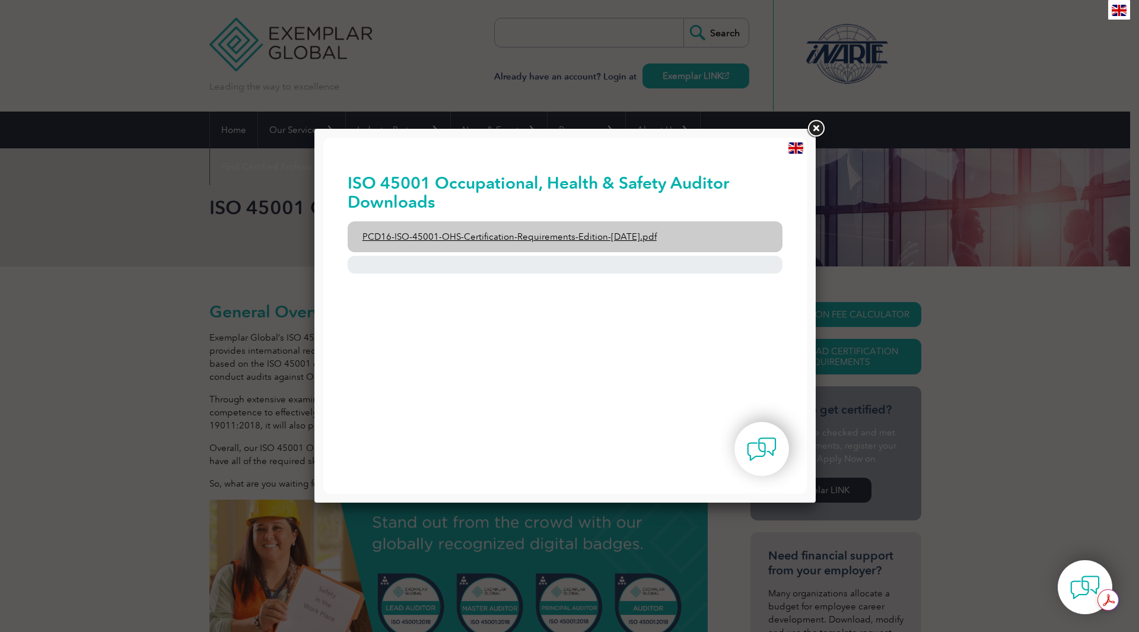
click at [504, 233] on link "PCD16-ISO-45001-OHS-Certification-Requirements-Edition-2-April-2022.pdf" at bounding box center [566, 236] width 436 height 31
click at [481, 223] on link "PCD16-ISO-45001-OHS-Certification-Requirements-Edition-2-April-2022.pdf" at bounding box center [566, 236] width 436 height 31
